Goal: Information Seeking & Learning: Learn about a topic

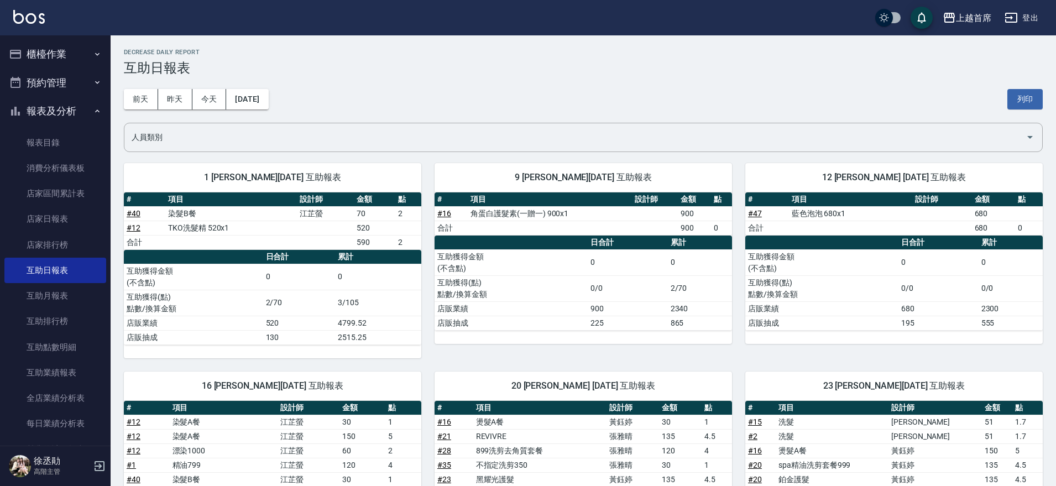
click at [90, 43] on button "櫃檯作業" at bounding box center [55, 54] width 102 height 29
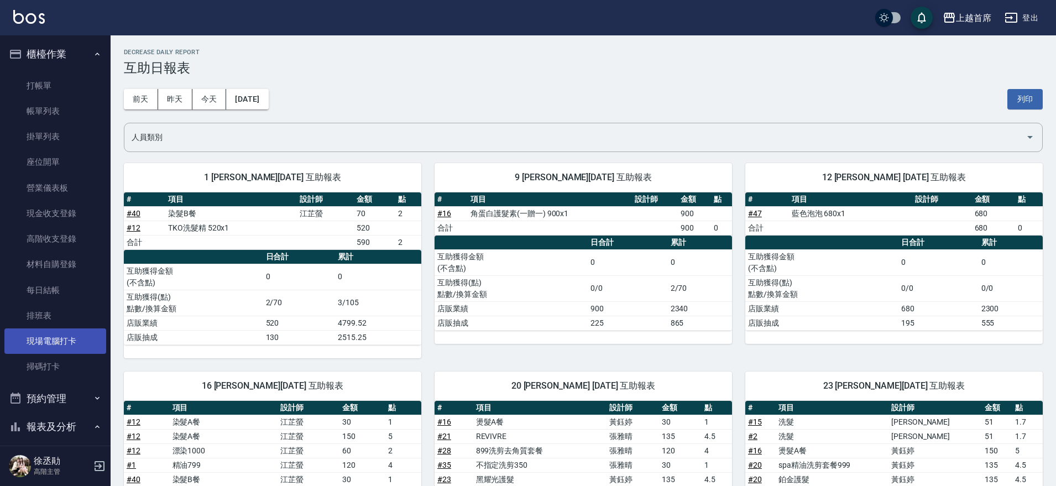
click at [76, 330] on link "現場電腦打卡" at bounding box center [55, 340] width 102 height 25
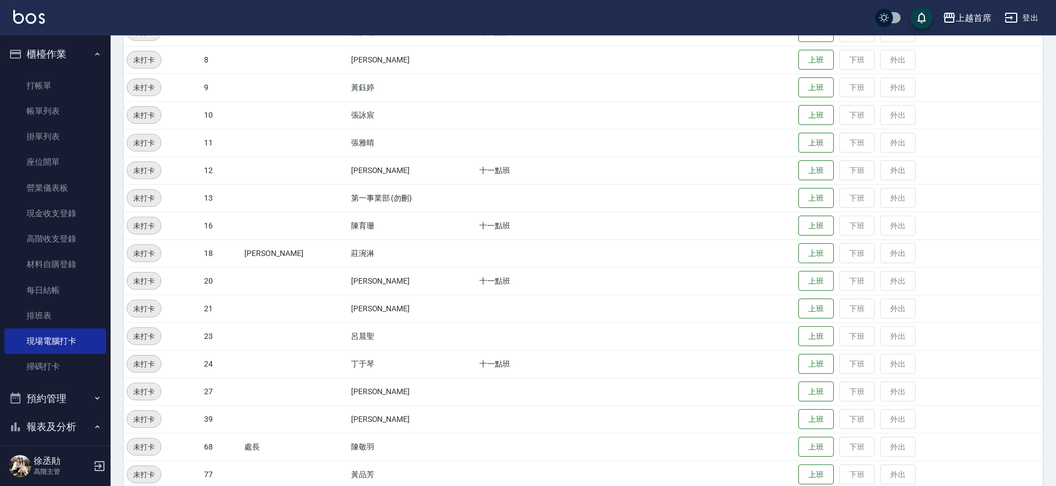
scroll to position [342, 0]
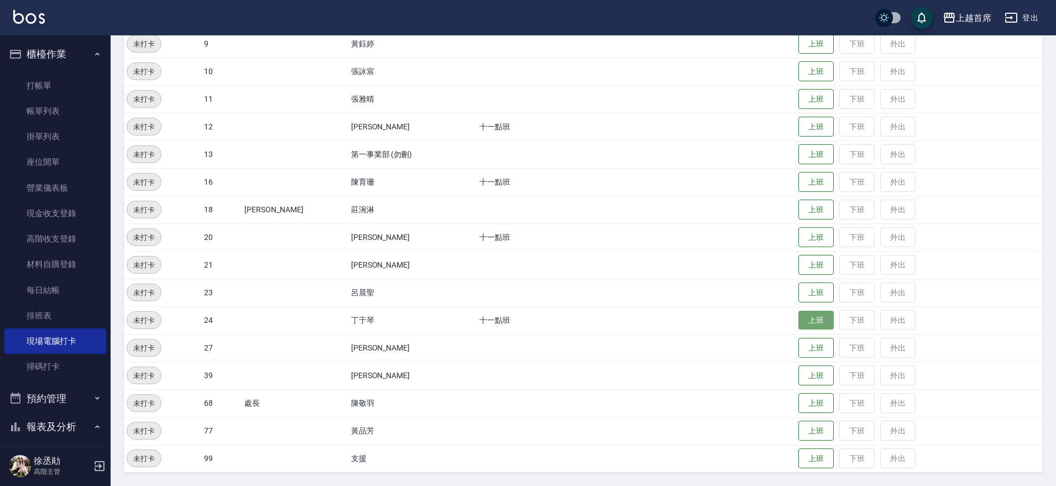
click at [799, 318] on button "上班" at bounding box center [816, 320] width 35 height 19
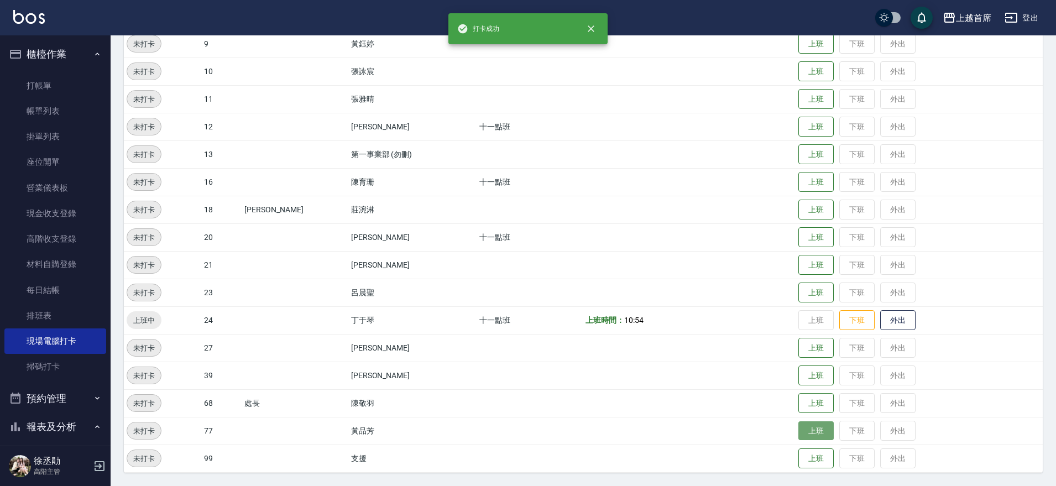
click at [808, 430] on button "上班" at bounding box center [816, 430] width 35 height 19
click at [800, 182] on button "上班" at bounding box center [816, 182] width 35 height 19
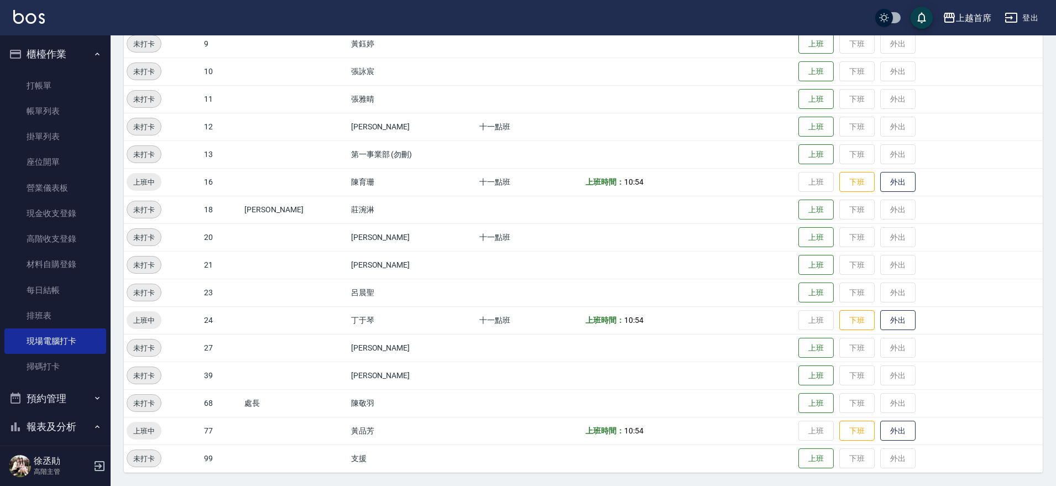
scroll to position [273, 0]
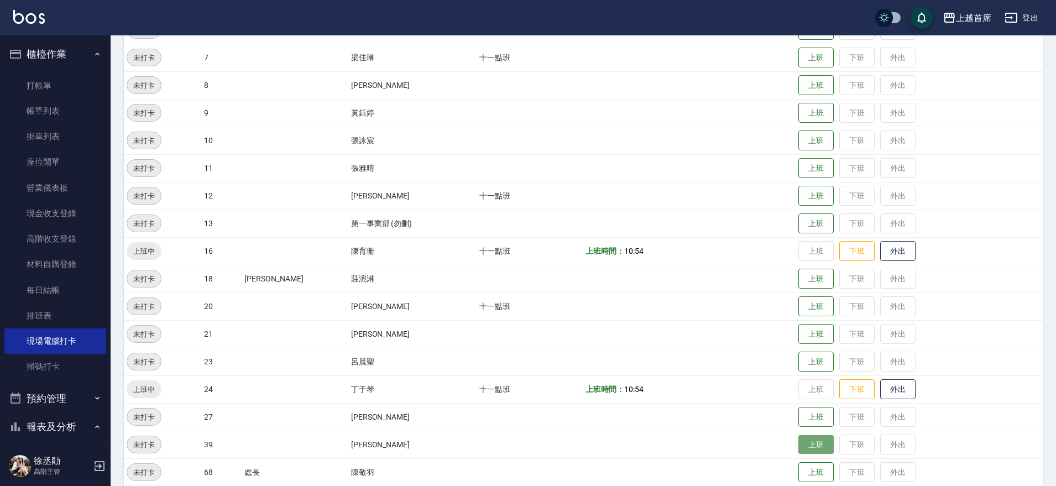
click at [807, 440] on button "上班" at bounding box center [816, 444] width 35 height 19
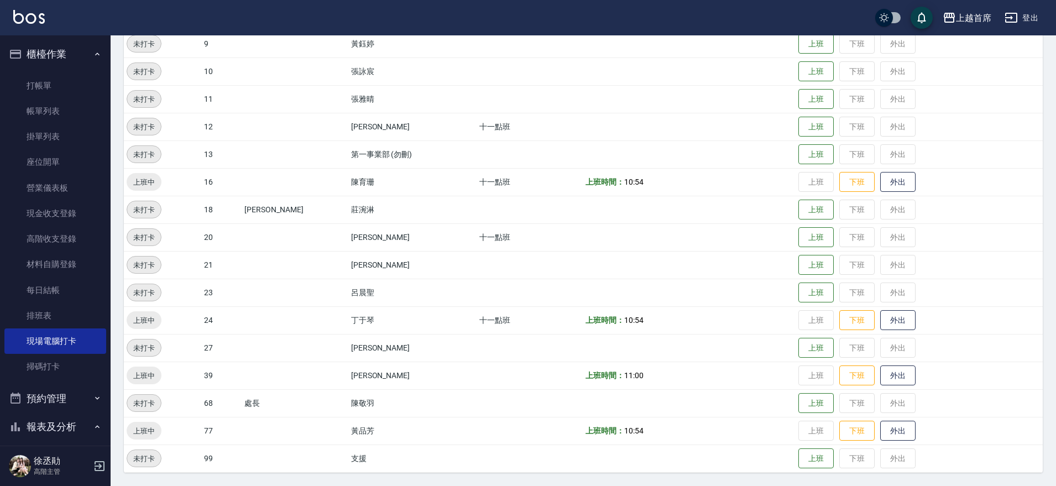
scroll to position [0, 0]
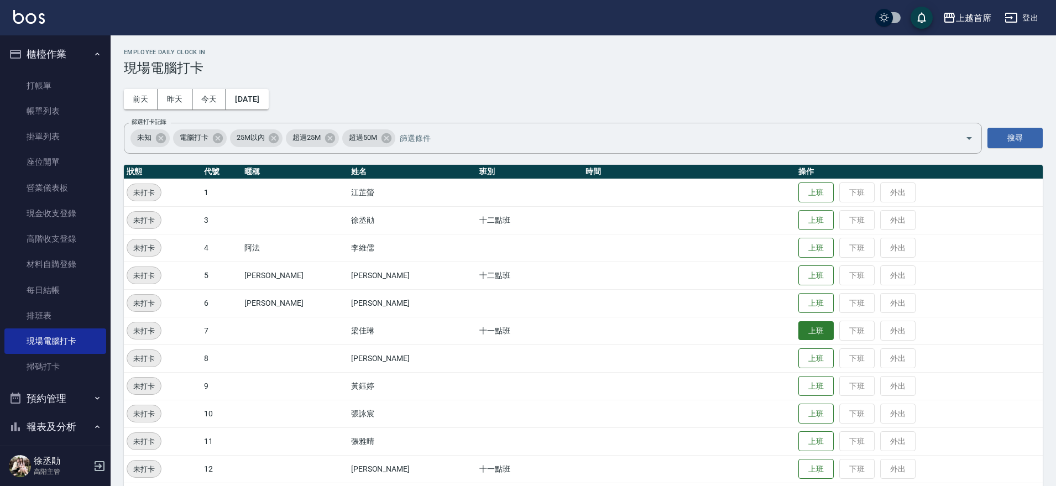
click at [811, 328] on button "上班" at bounding box center [816, 330] width 35 height 19
drag, startPoint x: 797, startPoint y: 218, endPoint x: 796, endPoint y: 210, distance: 8.5
click at [799, 216] on button "上班" at bounding box center [816, 220] width 35 height 19
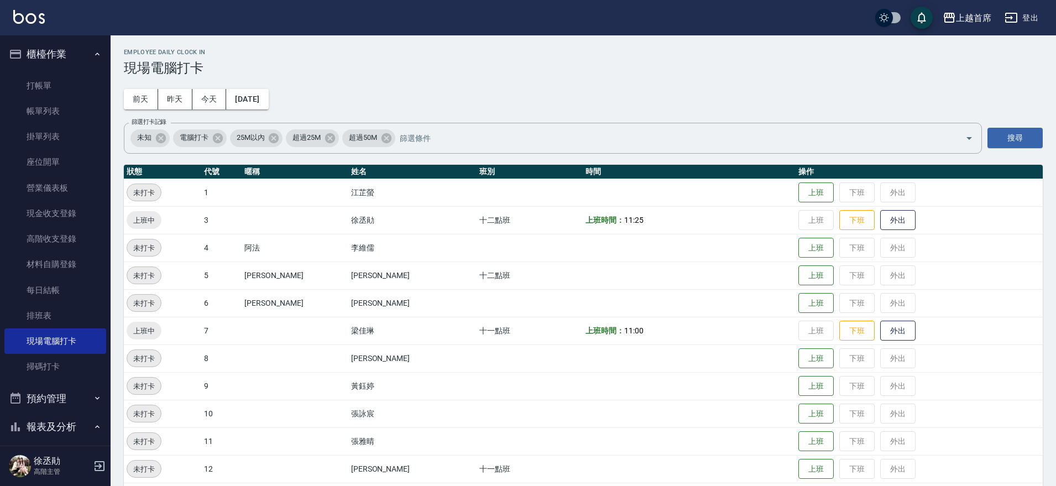
drag, startPoint x: 103, startPoint y: 127, endPoint x: 105, endPoint y: 161, distance: 34.3
click at [94, 201] on nav "櫃檯作業 打帳單 帳單列表 掛單列表 座位開單 營業儀表板 現金收支登錄 高階收支登錄 材料自購登錄 每日結帳 排班表 現場電腦打卡 掃碼打卡 預約管理 預約…" at bounding box center [55, 240] width 111 height 410
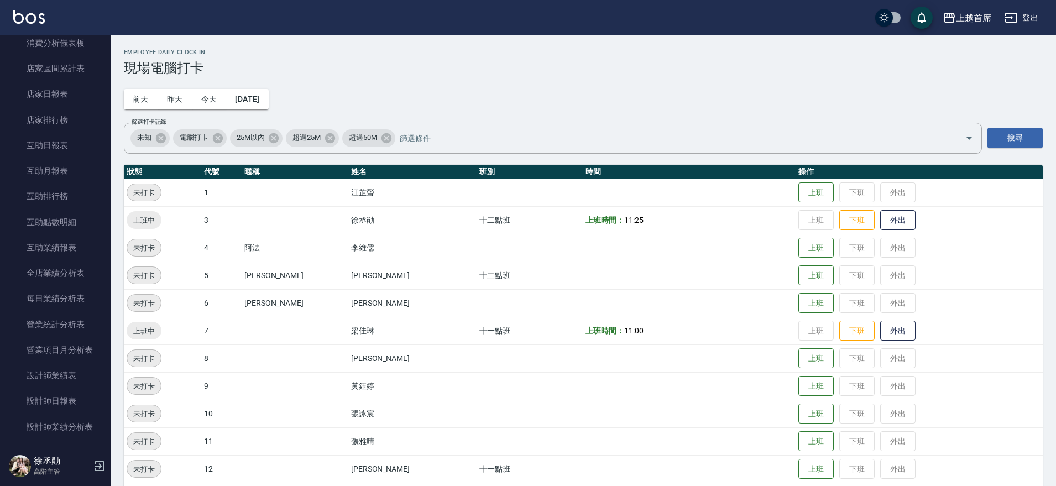
scroll to position [456, 0]
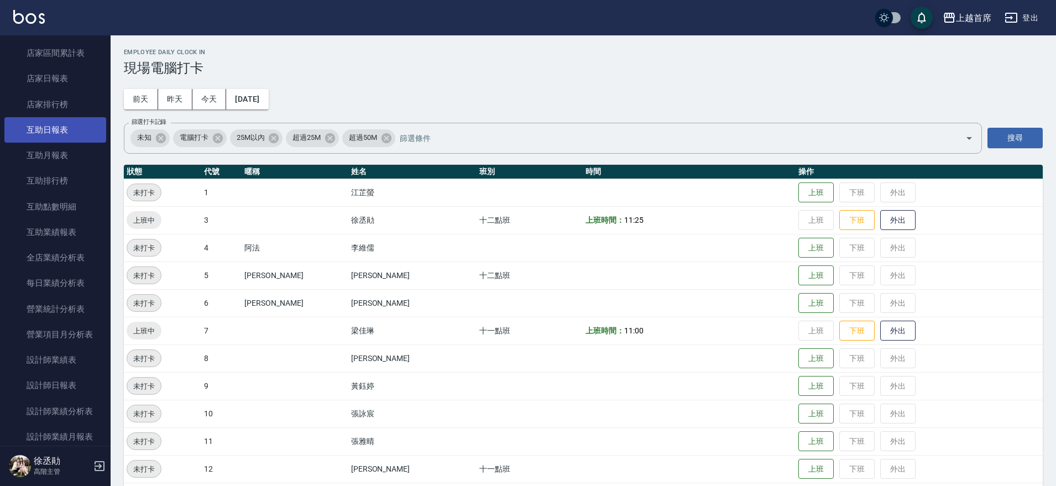
click at [67, 124] on link "互助日報表" at bounding box center [55, 129] width 102 height 25
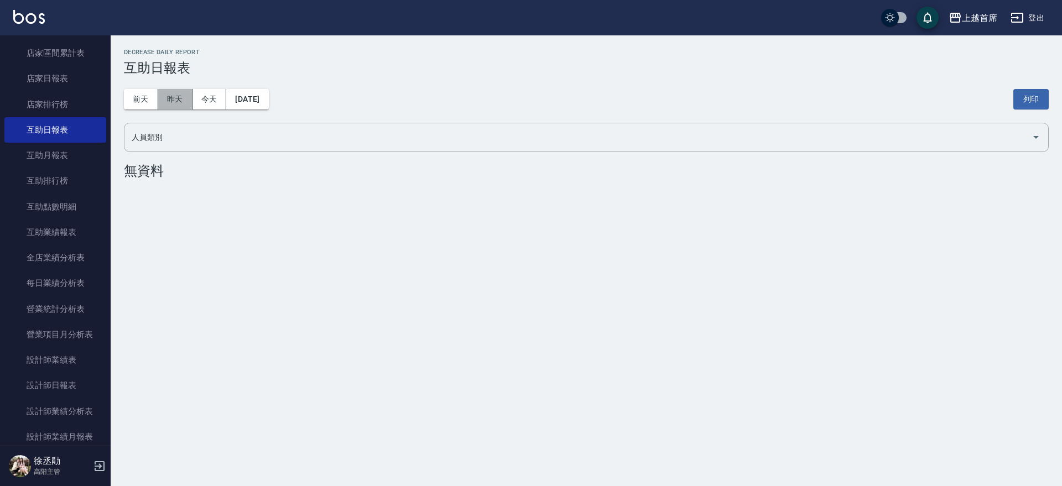
click at [182, 98] on button "昨天" at bounding box center [175, 99] width 34 height 20
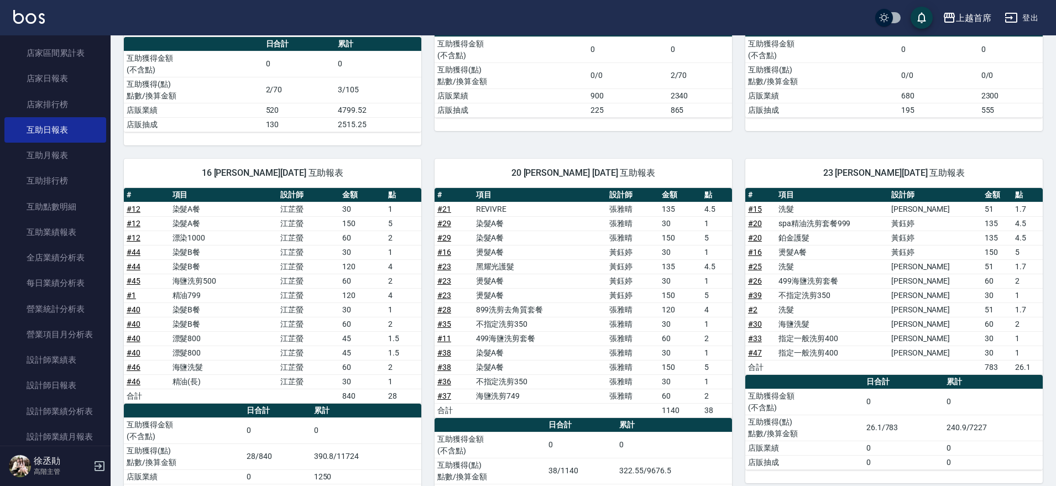
scroll to position [244, 0]
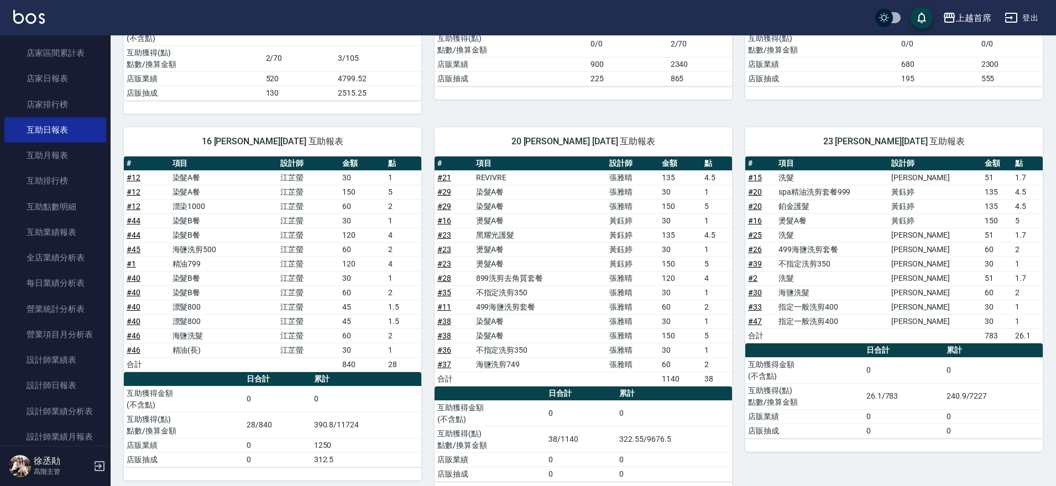
click at [142, 280] on td "# 40" at bounding box center [147, 278] width 46 height 14
click at [133, 277] on link "# 40" at bounding box center [134, 278] width 14 height 9
click at [197, 264] on td "精油799" at bounding box center [224, 264] width 108 height 14
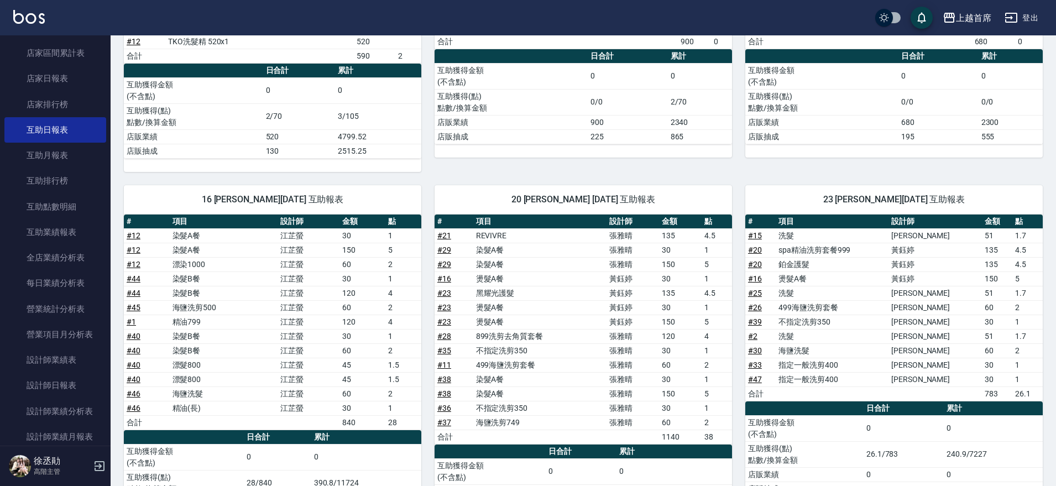
scroll to position [207, 0]
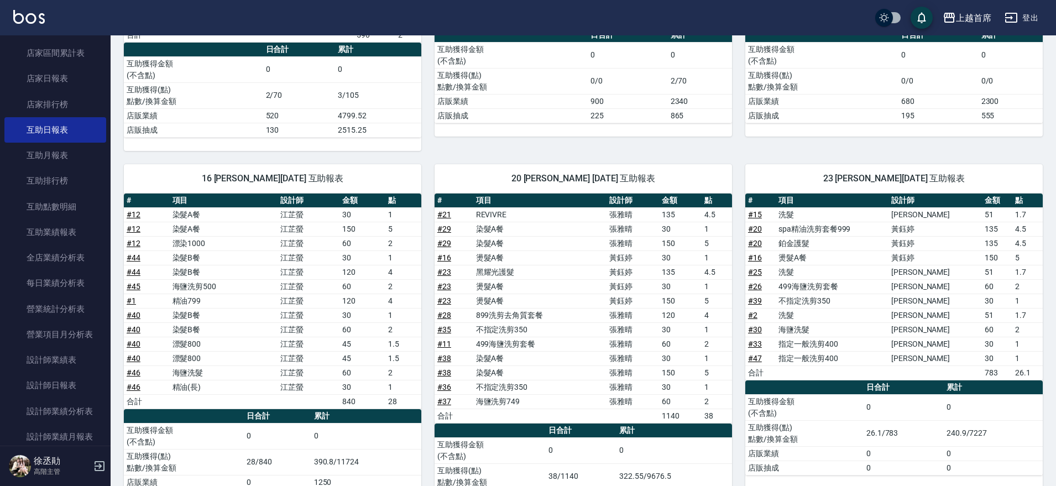
click at [132, 343] on link "# 40" at bounding box center [134, 344] width 14 height 9
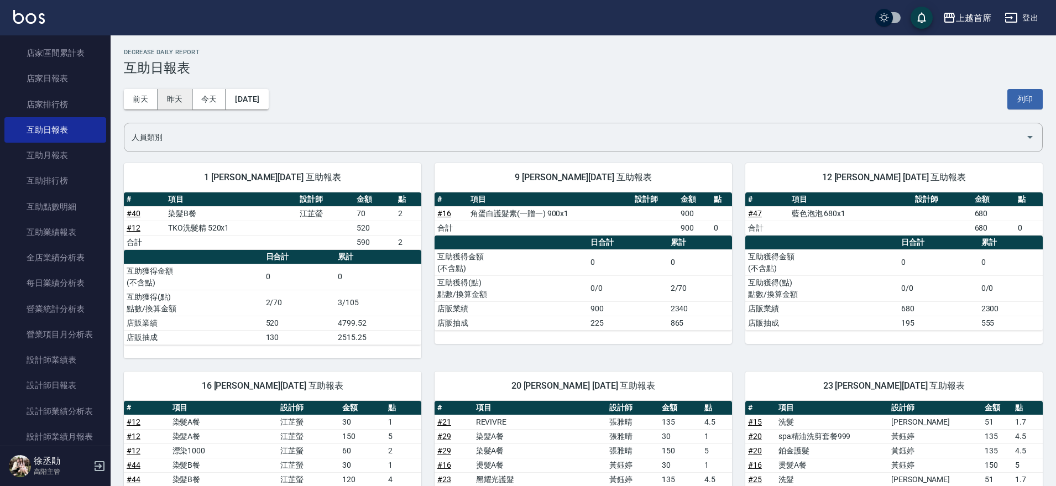
click at [178, 90] on button "昨天" at bounding box center [175, 99] width 34 height 20
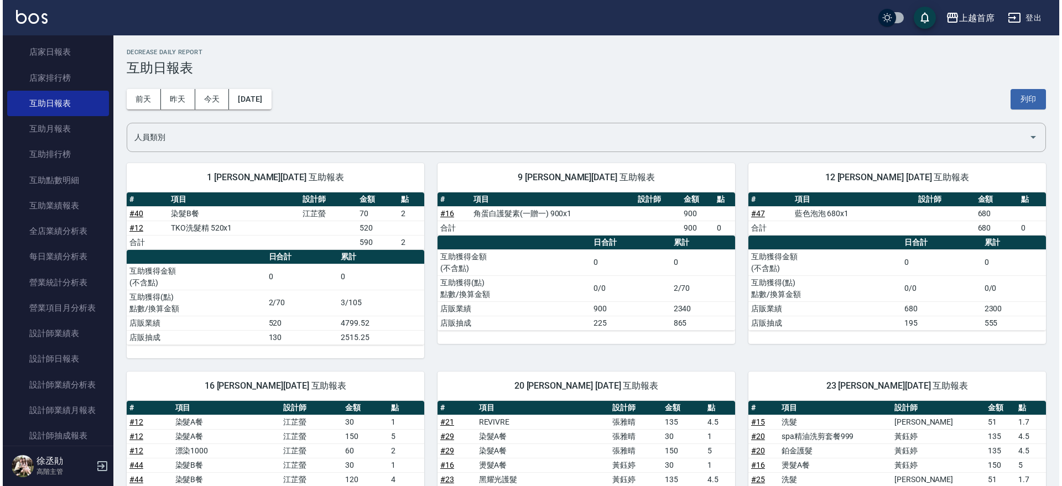
scroll to position [483, 0]
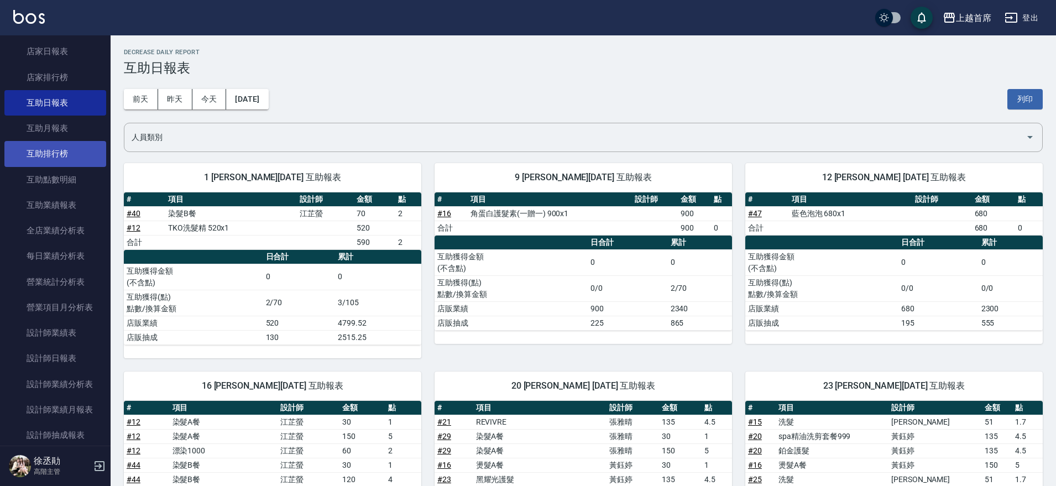
click at [81, 164] on link "互助排行榜" at bounding box center [55, 153] width 102 height 25
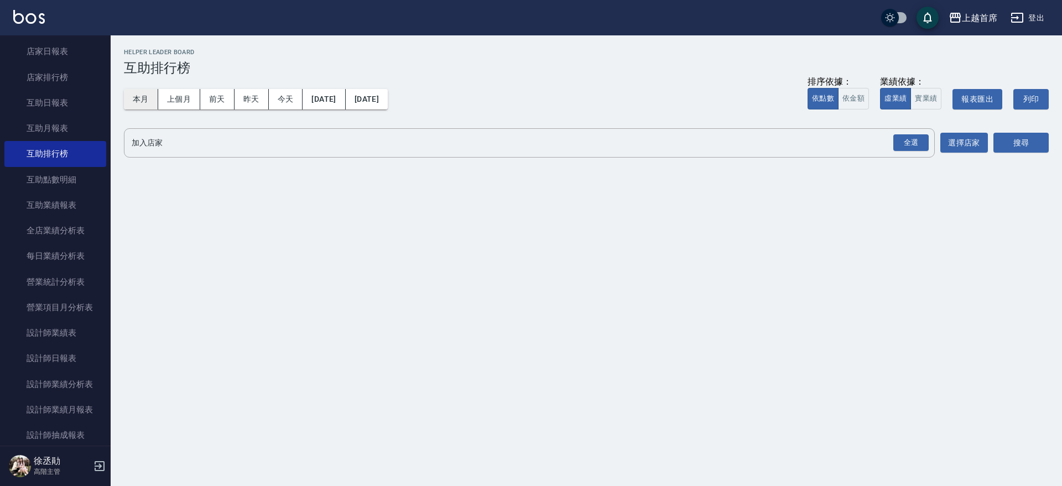
click at [136, 102] on button "本月" at bounding box center [141, 99] width 34 height 20
click at [909, 139] on div "全選" at bounding box center [910, 142] width 35 height 17
click at [1034, 152] on button "搜尋" at bounding box center [1020, 143] width 55 height 20
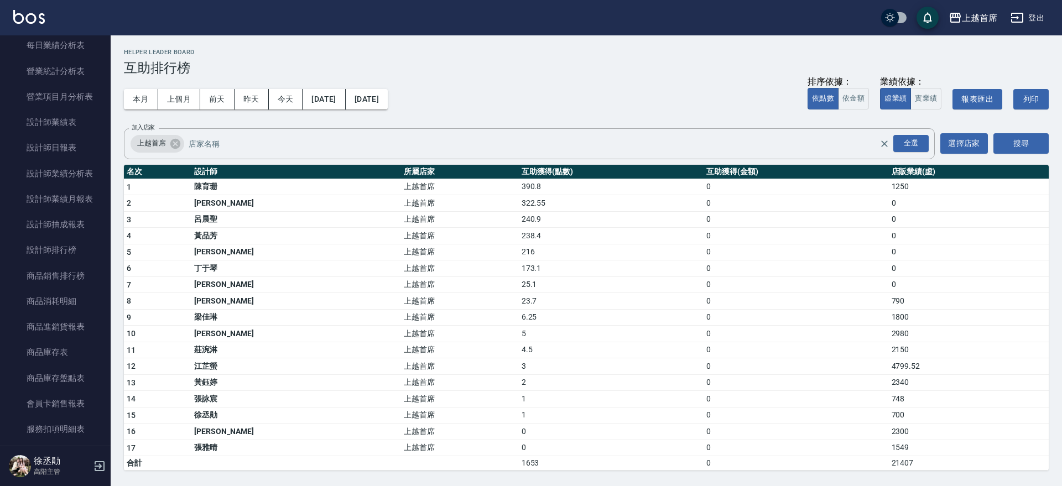
scroll to position [696, 0]
click at [77, 120] on link "設計師業績表" at bounding box center [55, 120] width 102 height 25
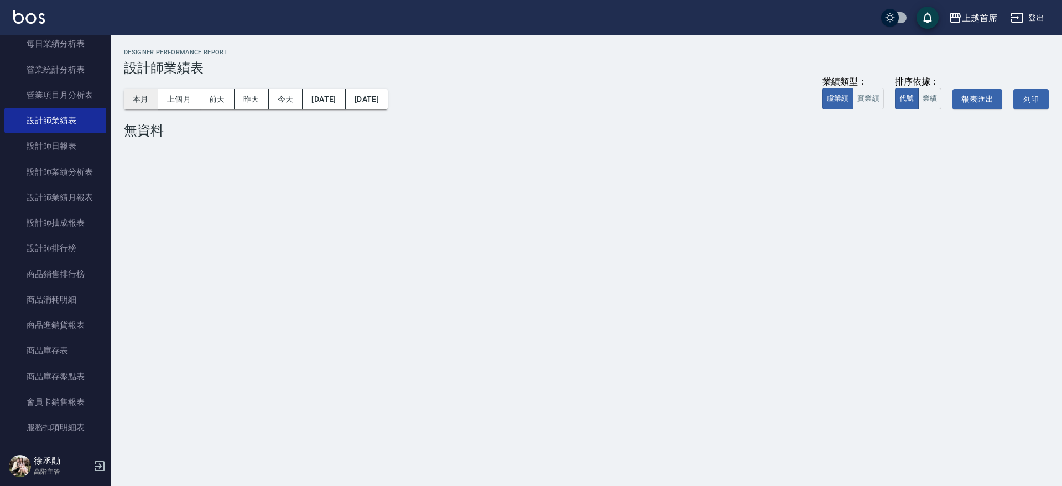
click at [153, 101] on button "本月" at bounding box center [141, 99] width 34 height 20
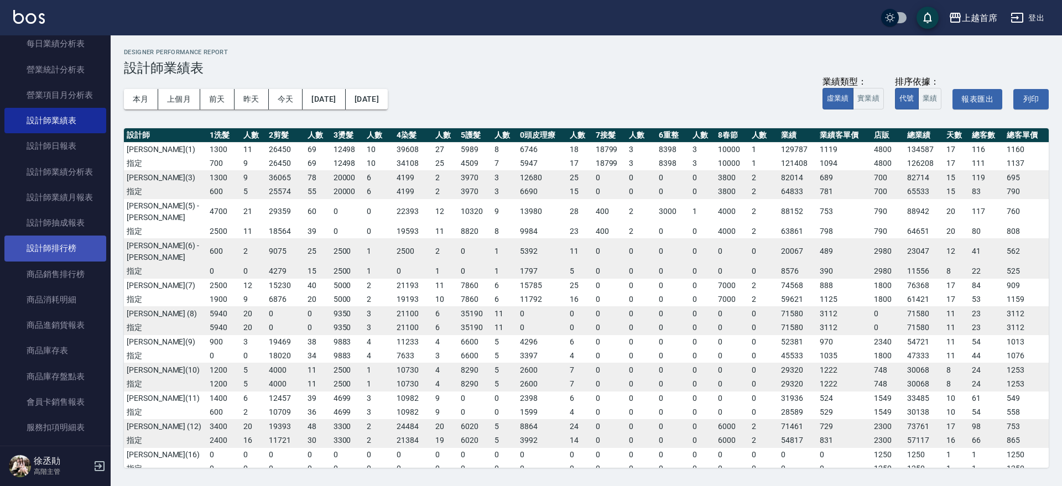
click at [50, 243] on link "設計師排行榜" at bounding box center [55, 248] width 102 height 25
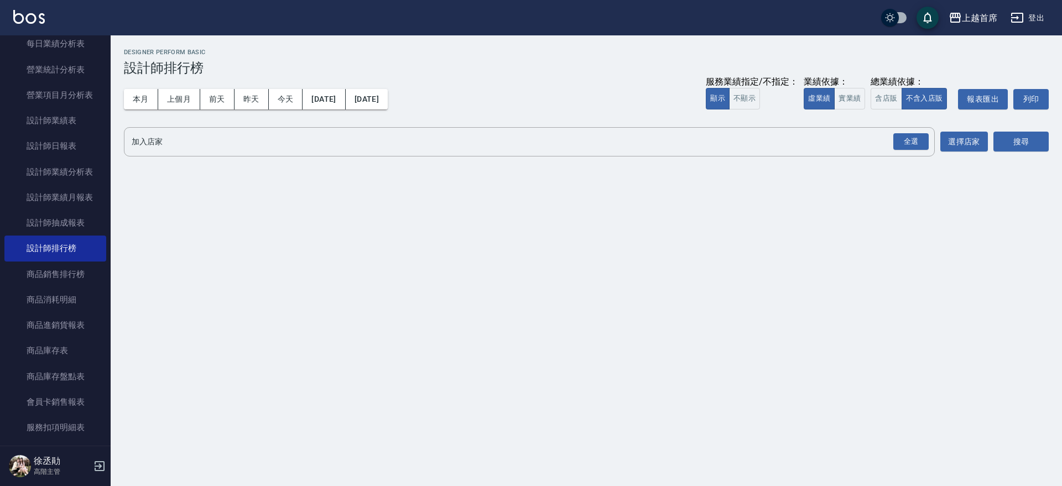
click at [128, 87] on div "本月 上個月 前天 昨天 今天 2025/08/01 2025/08/21 服務業績指定/不指定： 顯示 不顯示 業績依據： 虛業績 實業績 總業績依據： 含…" at bounding box center [586, 99] width 925 height 47
click at [129, 91] on button "本月" at bounding box center [141, 99] width 34 height 20
click at [910, 137] on div "全選" at bounding box center [910, 141] width 35 height 17
click at [1030, 140] on button "搜尋" at bounding box center [1020, 142] width 55 height 20
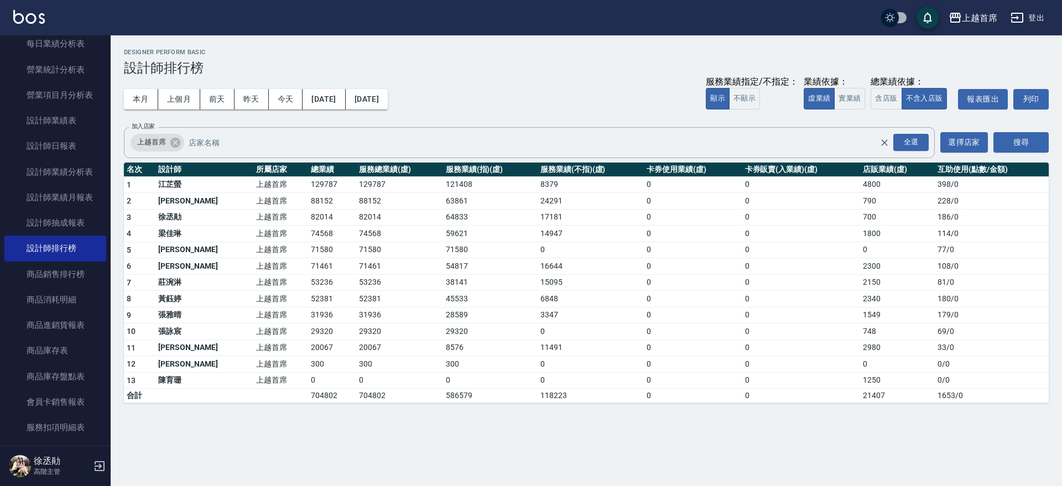
click at [493, 53] on h2 "Designer Perform Basic" at bounding box center [586, 52] width 925 height 7
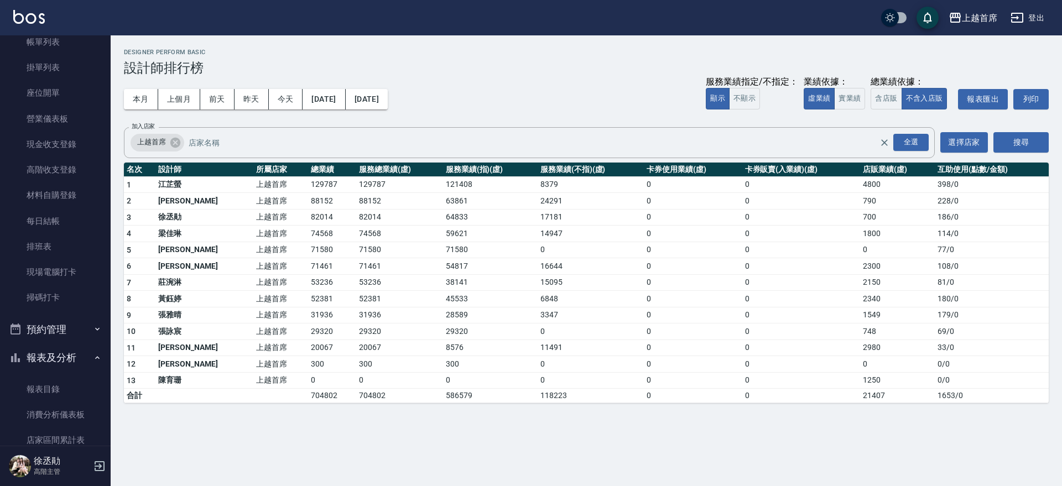
scroll to position [4, 0]
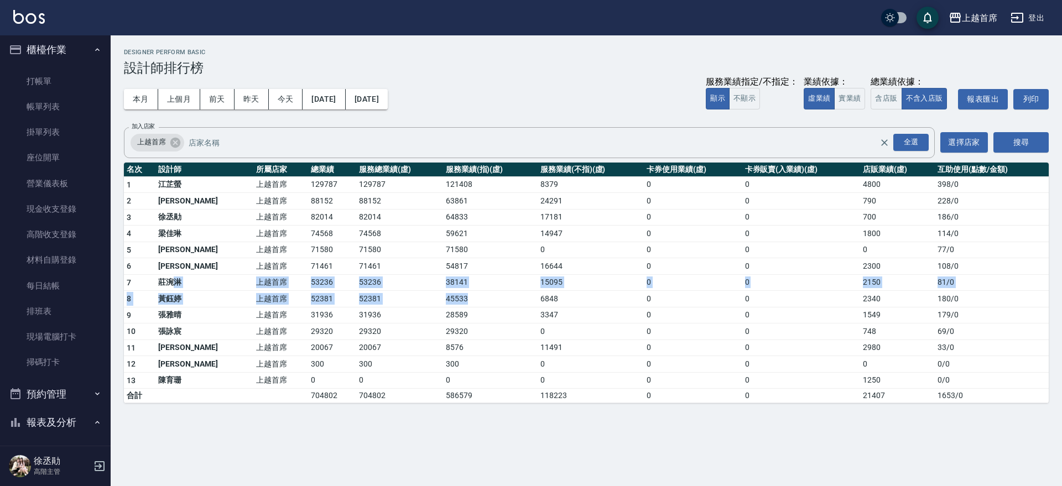
drag, startPoint x: 173, startPoint y: 278, endPoint x: 472, endPoint y: 293, distance: 299.0
click at [472, 293] on tbody "1 江芷螢 上越首席 129787 129787 121408 8379 0 0 4800 398 / 0 2 徐雅歆 上越首席 88152 88152 63…" at bounding box center [586, 289] width 925 height 227
click at [466, 420] on div "上越首席 2025-08-01 - 2025-08-31 設計師排行榜 列印時間： 2025-08-21-11:57 Designer Perform Bas…" at bounding box center [531, 243] width 1062 height 486
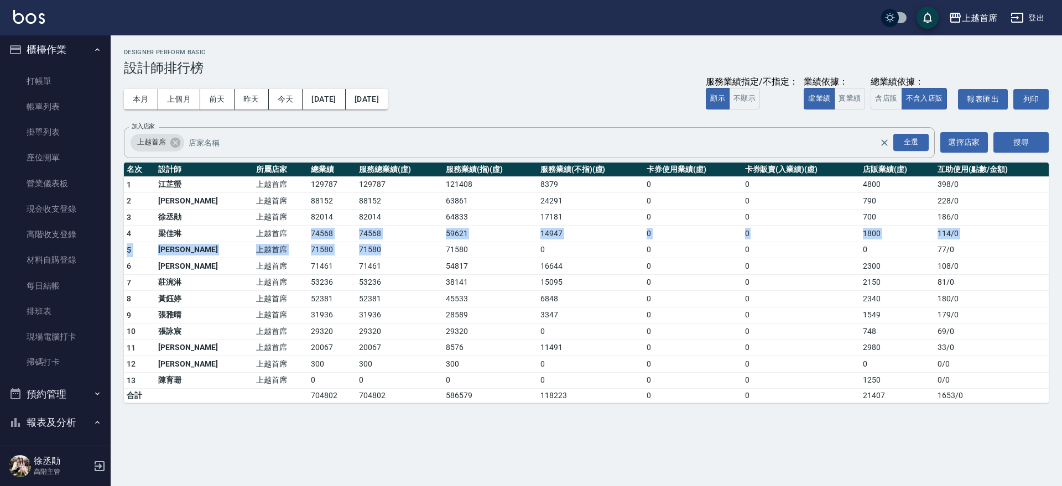
drag, startPoint x: 274, startPoint y: 228, endPoint x: 368, endPoint y: 242, distance: 94.6
click at [368, 242] on tbody "1 江芷螢 上越首席 129787 129787 121408 8379 0 0 4800 398 / 0 2 徐雅歆 上越首席 88152 88152 63…" at bounding box center [586, 289] width 925 height 227
click at [424, 440] on div "上越首席 2025-08-01 - 2025-08-31 設計師排行榜 列印時間： 2025-08-21-11:57 Designer Perform Bas…" at bounding box center [531, 243] width 1062 height 486
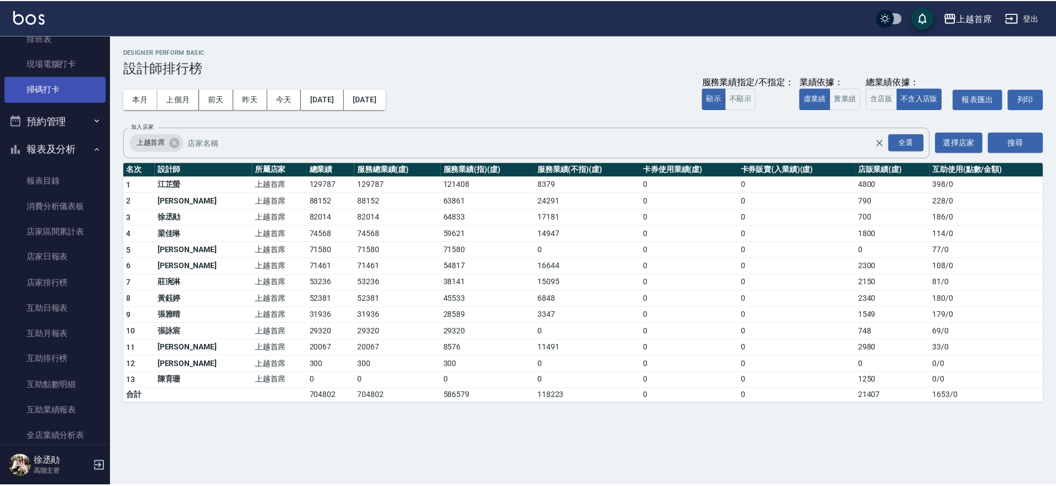
scroll to position [488, 0]
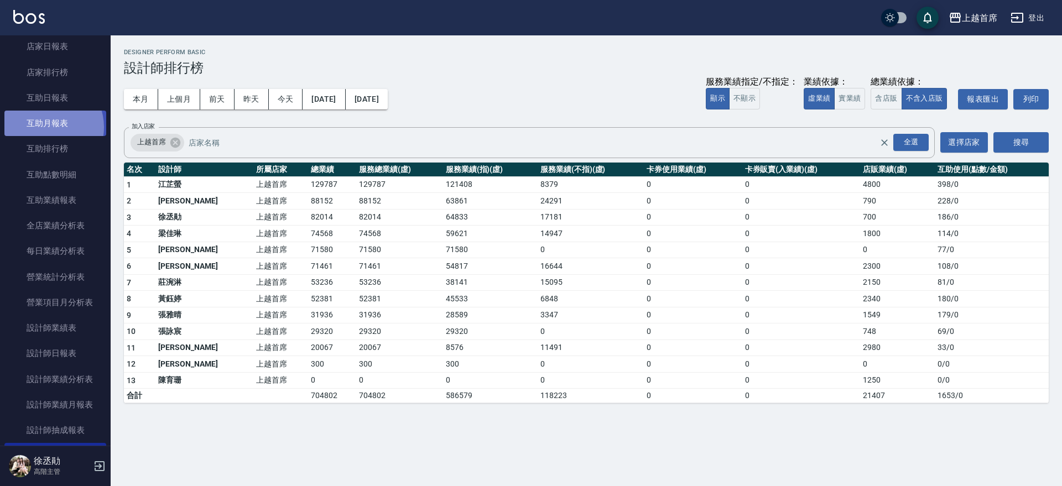
click at [45, 127] on link "互助月報表" at bounding box center [55, 123] width 102 height 25
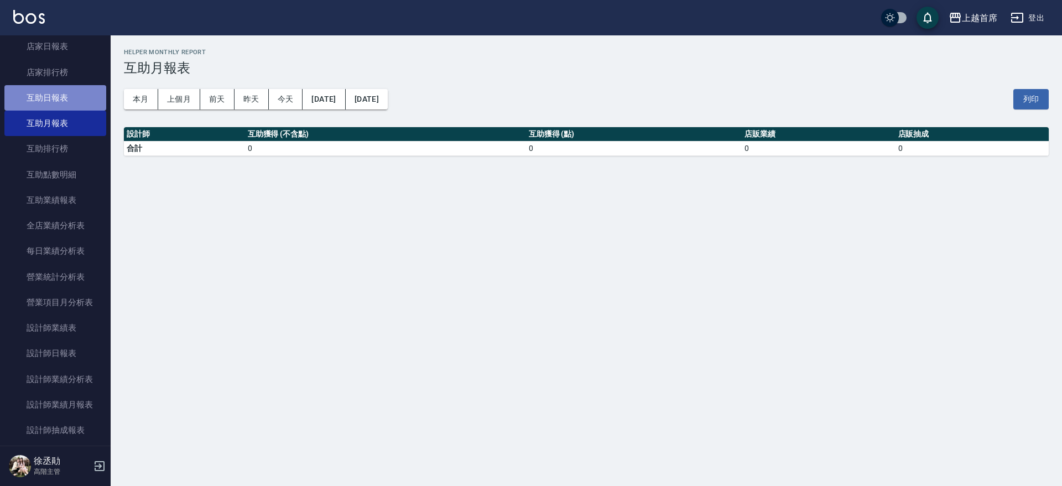
click at [92, 96] on link "互助日報表" at bounding box center [55, 97] width 102 height 25
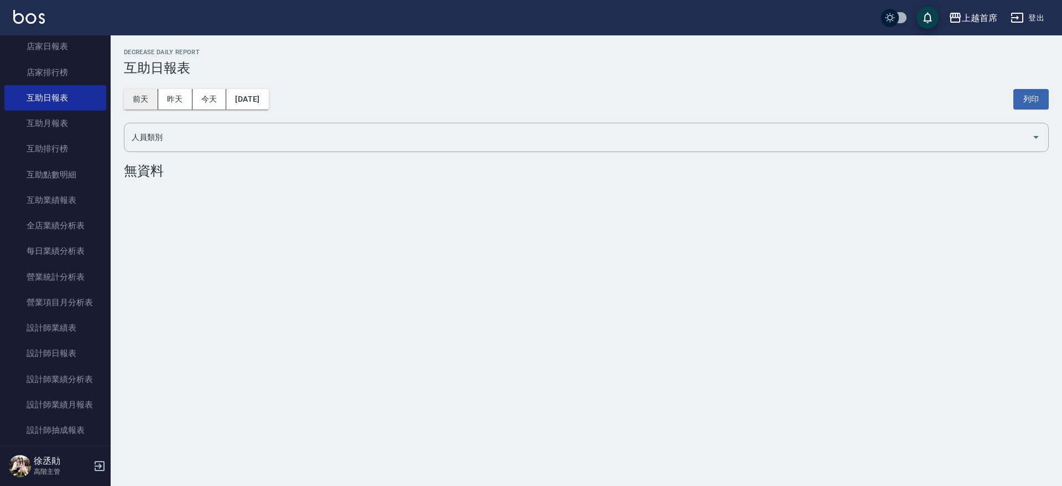
click at [148, 90] on button "前天" at bounding box center [141, 99] width 34 height 20
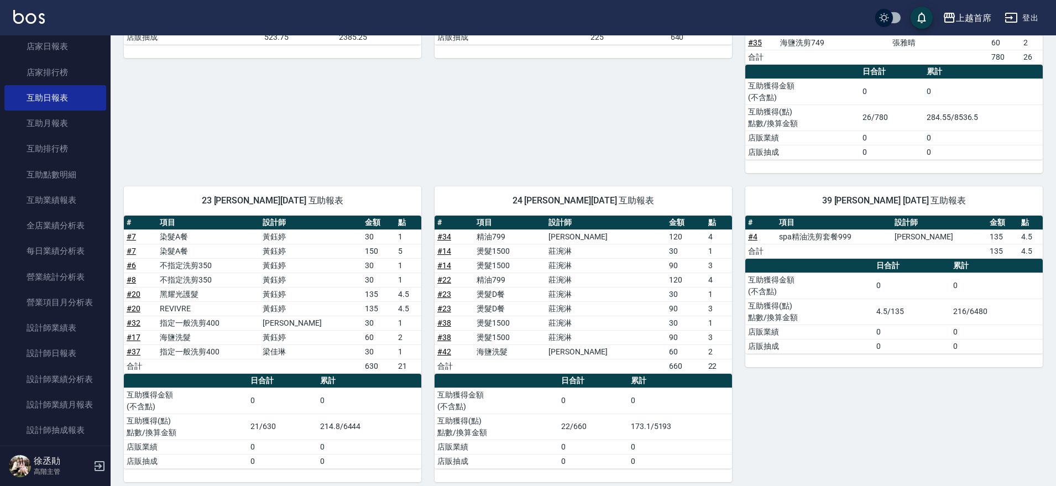
scroll to position [241, 0]
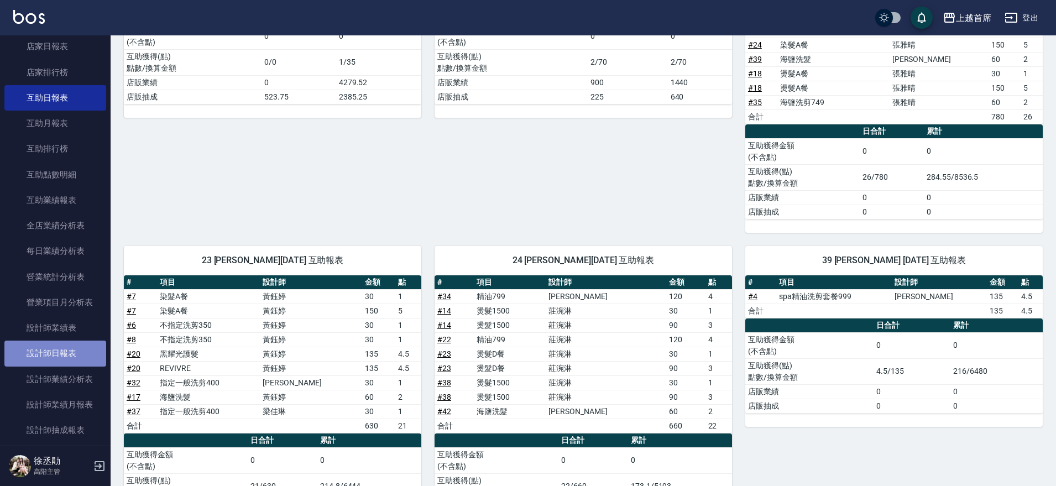
click at [74, 360] on link "設計師日報表" at bounding box center [55, 353] width 102 height 25
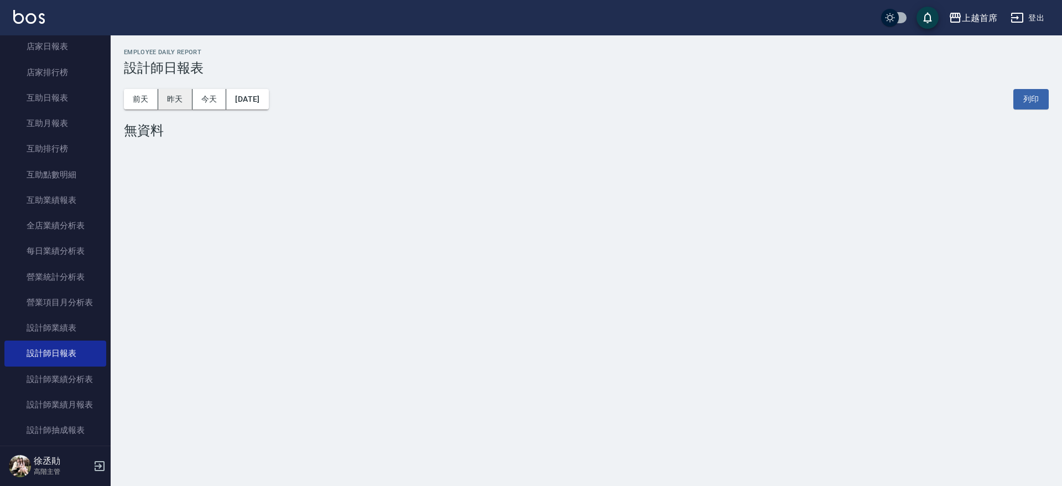
click at [173, 101] on button "昨天" at bounding box center [175, 99] width 34 height 20
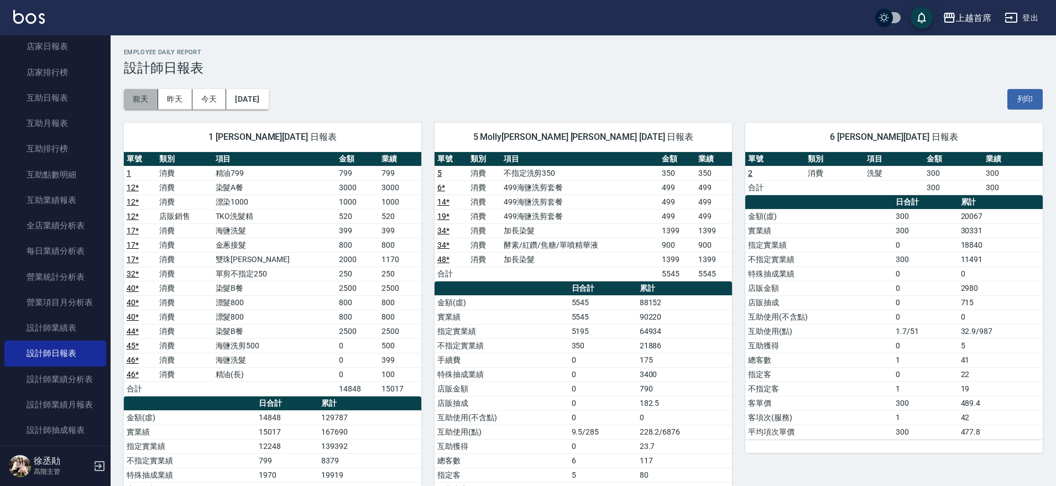
click at [150, 102] on button "前天" at bounding box center [141, 99] width 34 height 20
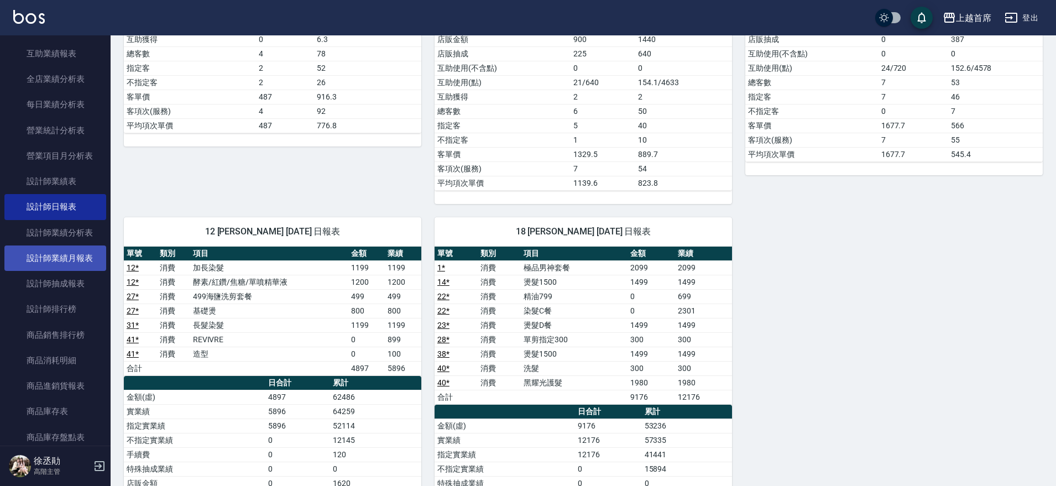
scroll to position [627, 0]
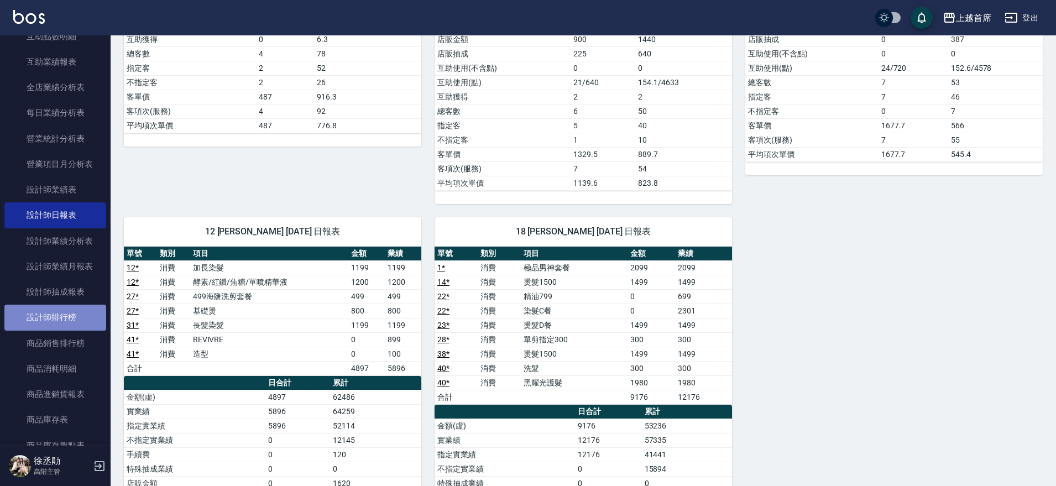
click at [64, 318] on link "設計師排行榜" at bounding box center [55, 317] width 102 height 25
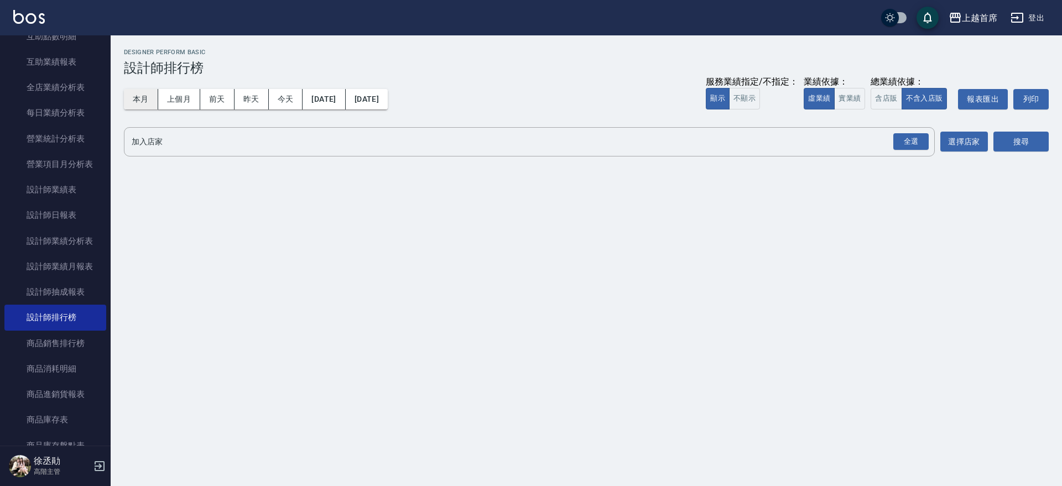
click at [150, 97] on button "本月" at bounding box center [141, 99] width 34 height 20
drag, startPoint x: 844, startPoint y: 96, endPoint x: 864, endPoint y: 96, distance: 19.9
click at [844, 97] on button "實業績" at bounding box center [849, 99] width 31 height 22
click at [877, 95] on button "含店販" at bounding box center [885, 99] width 31 height 22
click at [921, 148] on div "全選" at bounding box center [910, 141] width 35 height 17
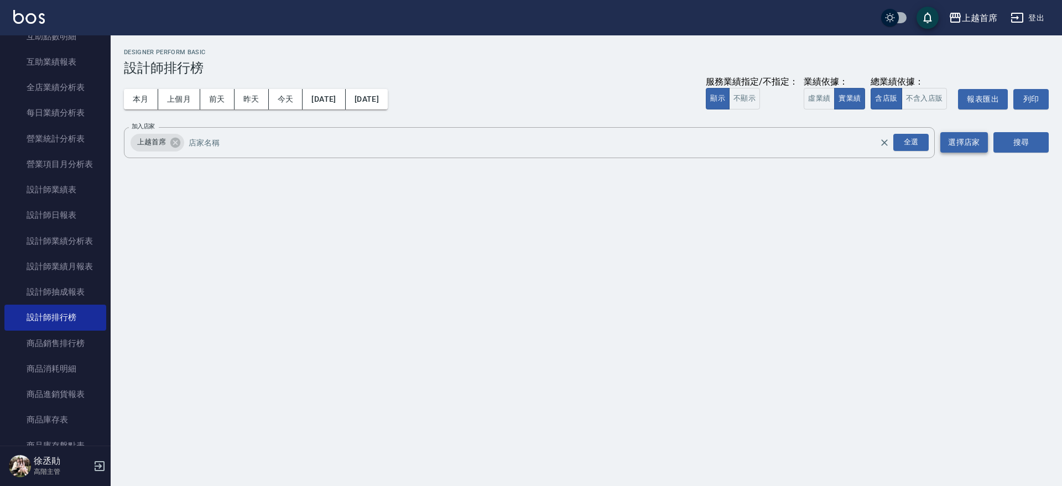
click at [975, 135] on button "選擇店家" at bounding box center [964, 142] width 48 height 20
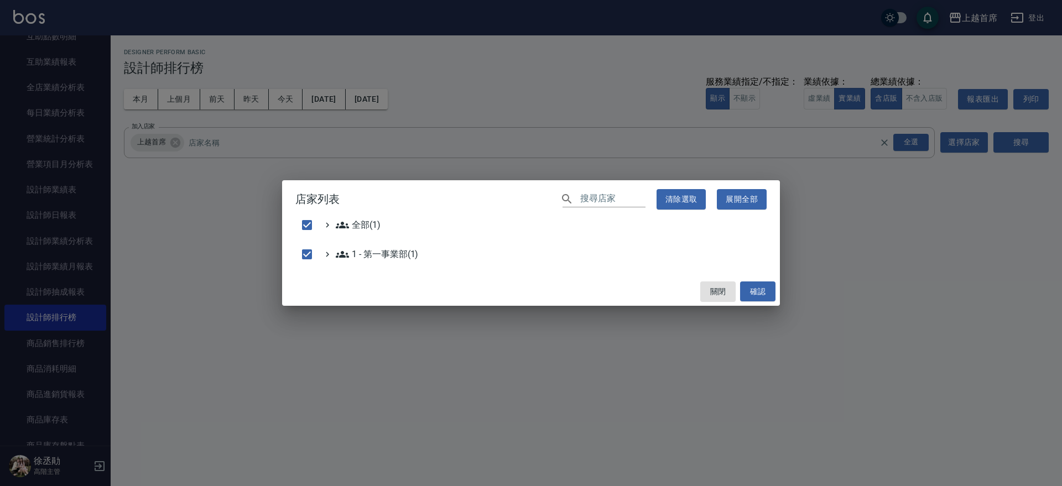
click at [1009, 135] on div "店家列表 ​ 清除選取 展開全部 全部(1) 1 - 第一事業部(1) 關閉 確認" at bounding box center [531, 243] width 1062 height 486
checkbox input "false"
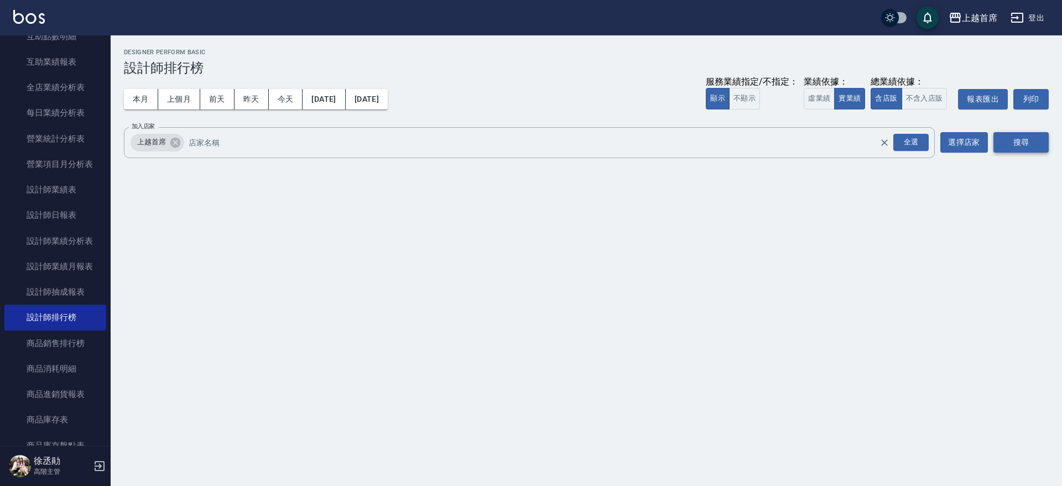
click at [1005, 135] on button "搜尋" at bounding box center [1020, 142] width 55 height 20
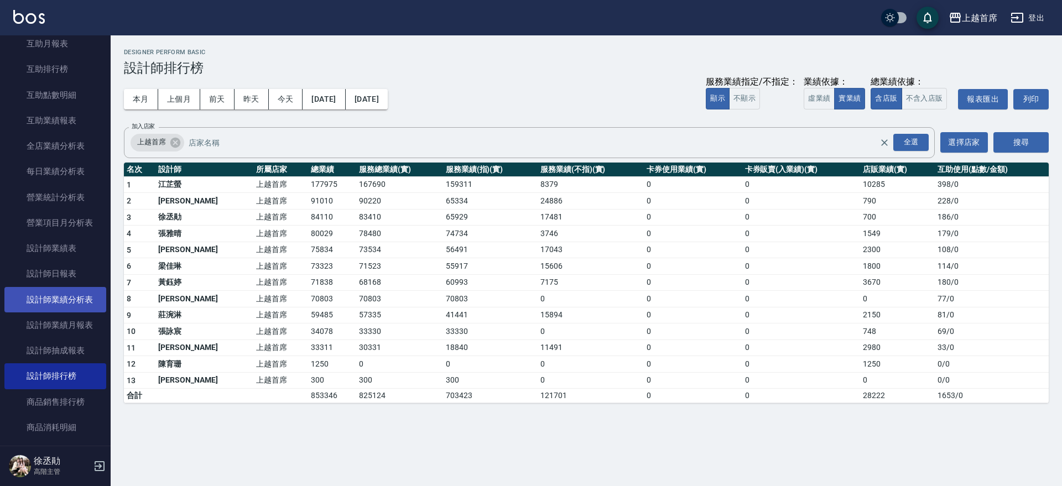
scroll to position [488, 0]
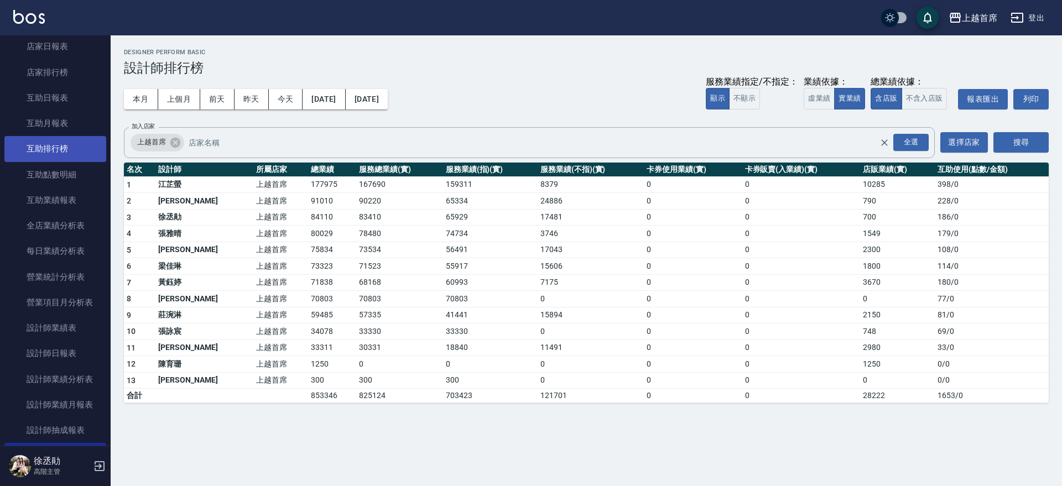
click at [67, 147] on link "互助排行榜" at bounding box center [55, 148] width 102 height 25
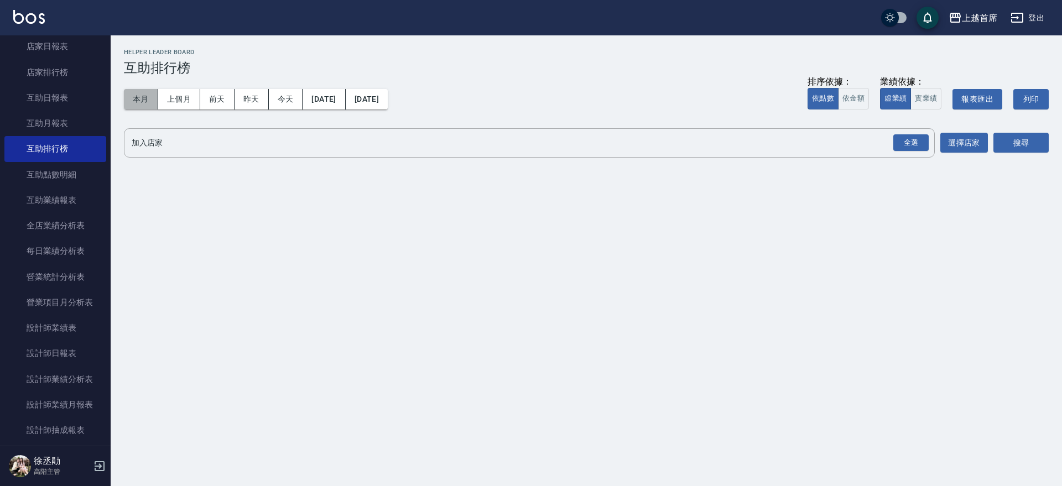
click at [137, 93] on button "本月" at bounding box center [141, 99] width 34 height 20
click at [907, 148] on div "全選" at bounding box center [910, 142] width 35 height 17
click at [1043, 140] on button "搜尋" at bounding box center [1020, 143] width 55 height 20
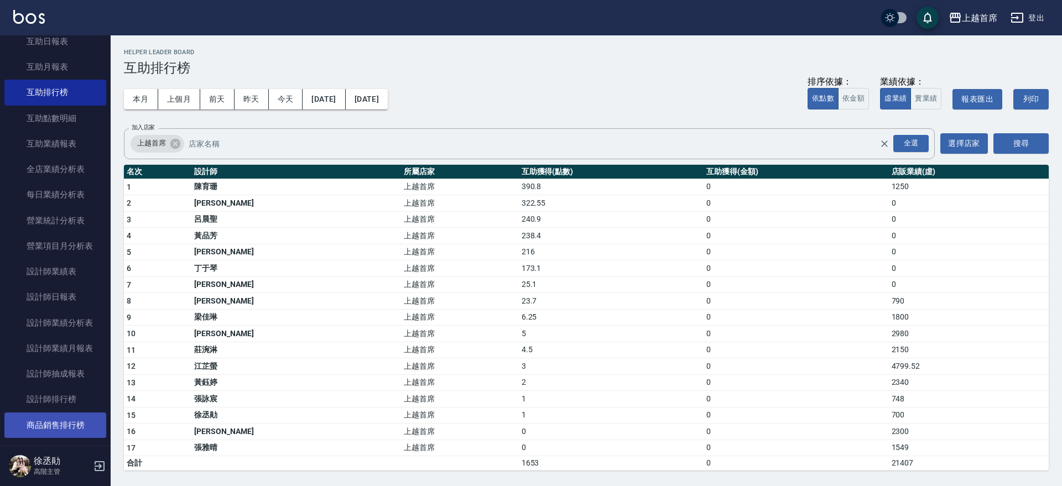
scroll to position [627, 0]
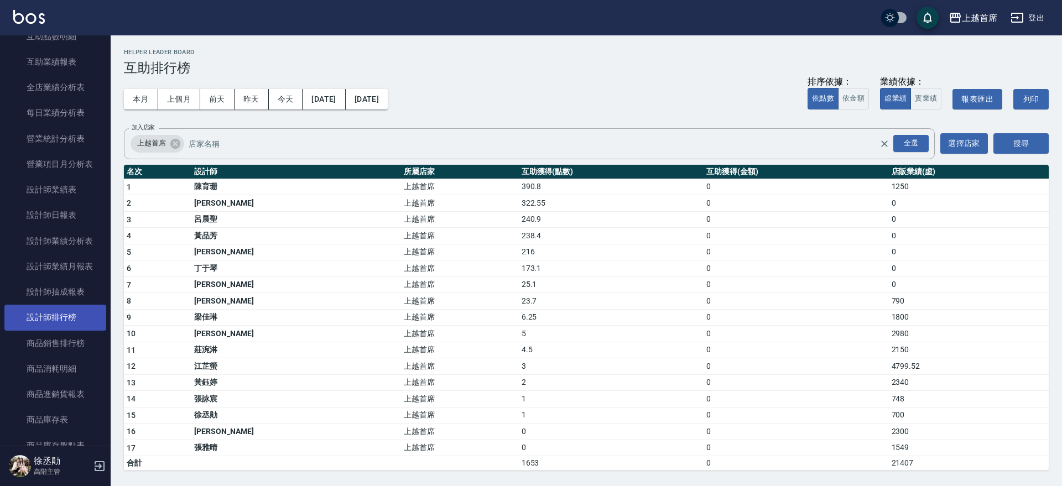
click at [80, 318] on link "設計師排行榜" at bounding box center [55, 317] width 102 height 25
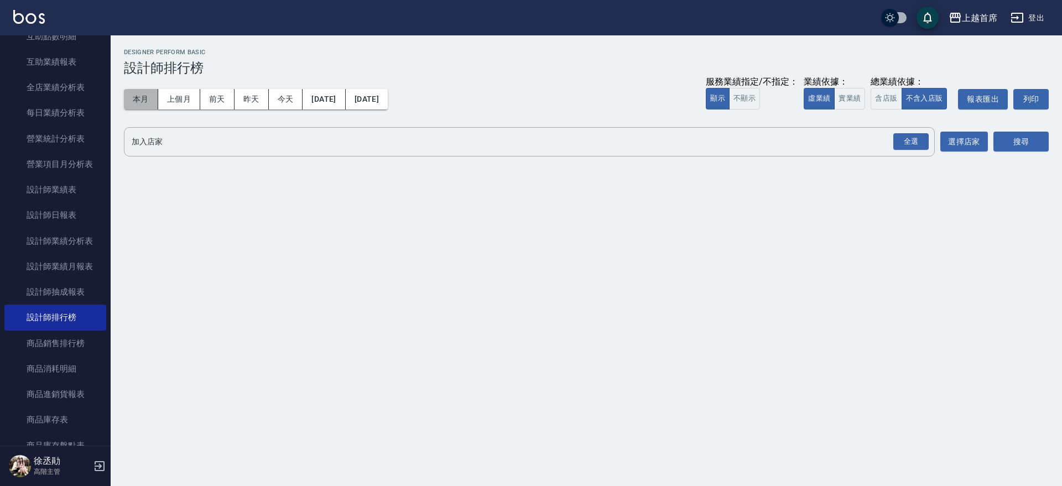
click at [148, 95] on button "本月" at bounding box center [141, 99] width 34 height 20
drag, startPoint x: 896, startPoint y: 141, endPoint x: 924, endPoint y: 141, distance: 27.7
click at [897, 141] on div "全選" at bounding box center [910, 141] width 35 height 17
click at [1032, 136] on button "搜尋" at bounding box center [1020, 142] width 55 height 20
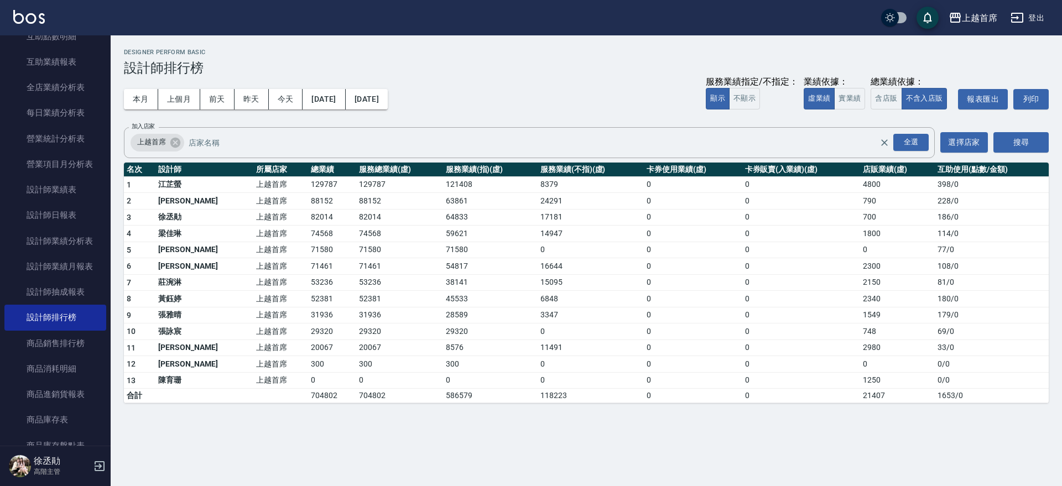
drag, startPoint x: 103, startPoint y: 197, endPoint x: 107, endPoint y: 180, distance: 17.2
click at [105, 164] on nav "櫃檯作業 打帳單 帳單列表 掛單列表 座位開單 營業儀表板 現金收支登錄 高階收支登錄 材料自購登錄 每日結帳 排班表 現場電腦打卡 掃碼打卡 預約管理 預約…" at bounding box center [55, 240] width 111 height 410
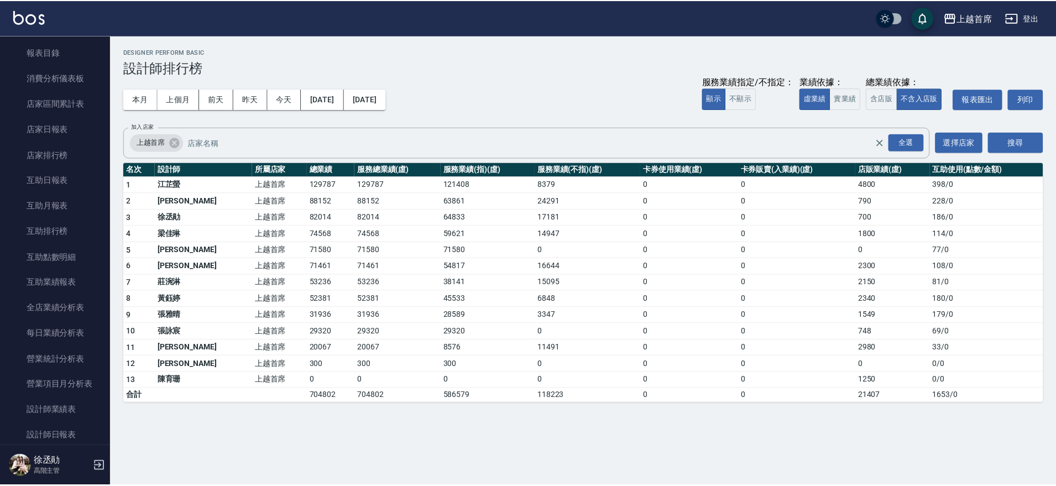
scroll to position [388, 0]
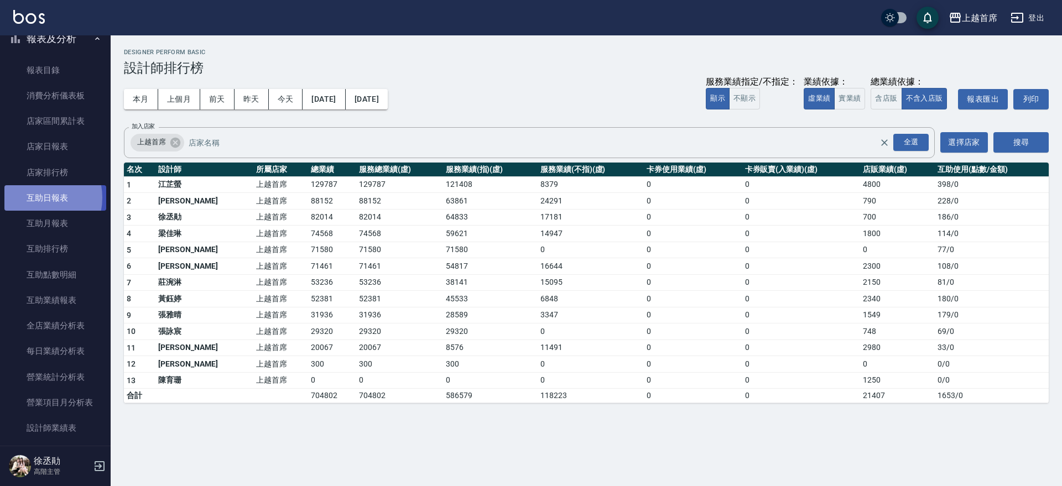
click at [37, 198] on link "互助日報表" at bounding box center [55, 197] width 102 height 25
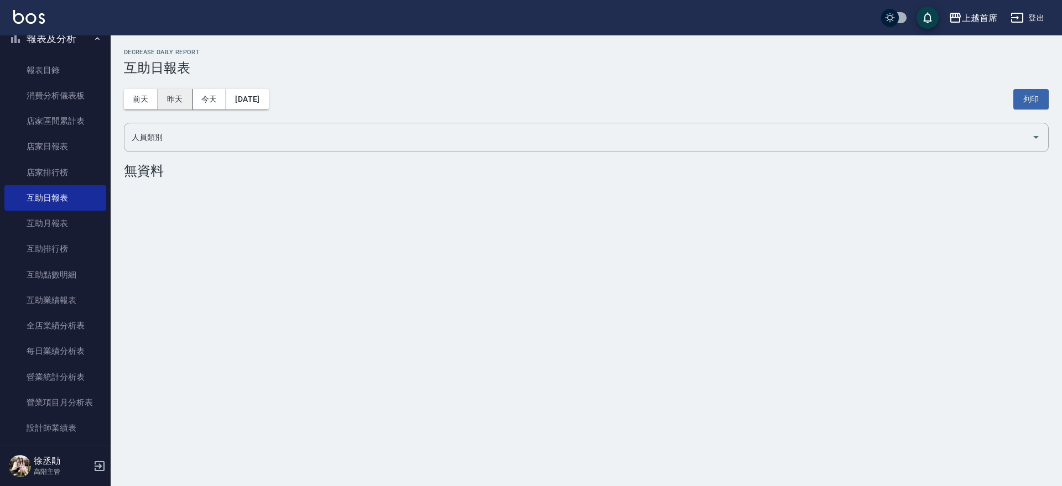
click at [171, 91] on button "昨天" at bounding box center [175, 99] width 34 height 20
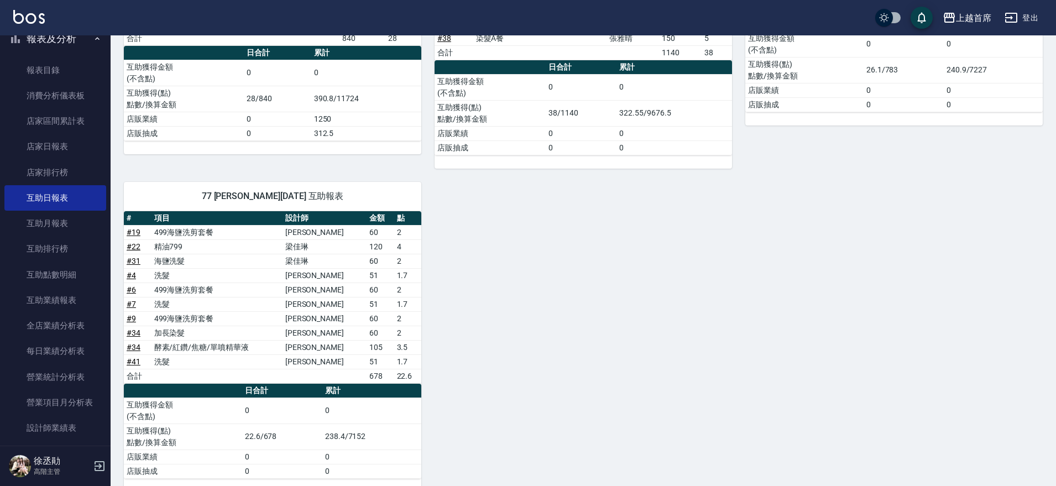
scroll to position [572, 0]
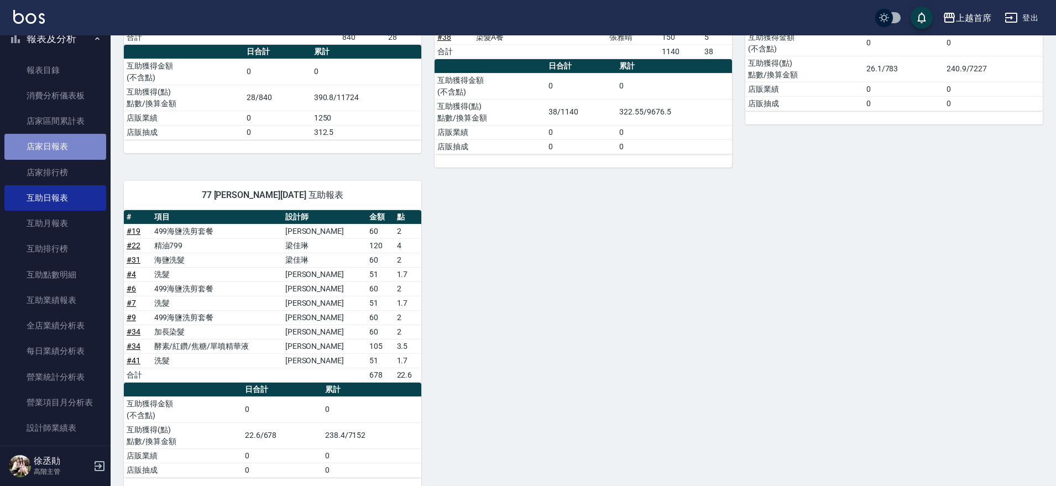
click at [76, 145] on link "店家日報表" at bounding box center [55, 146] width 102 height 25
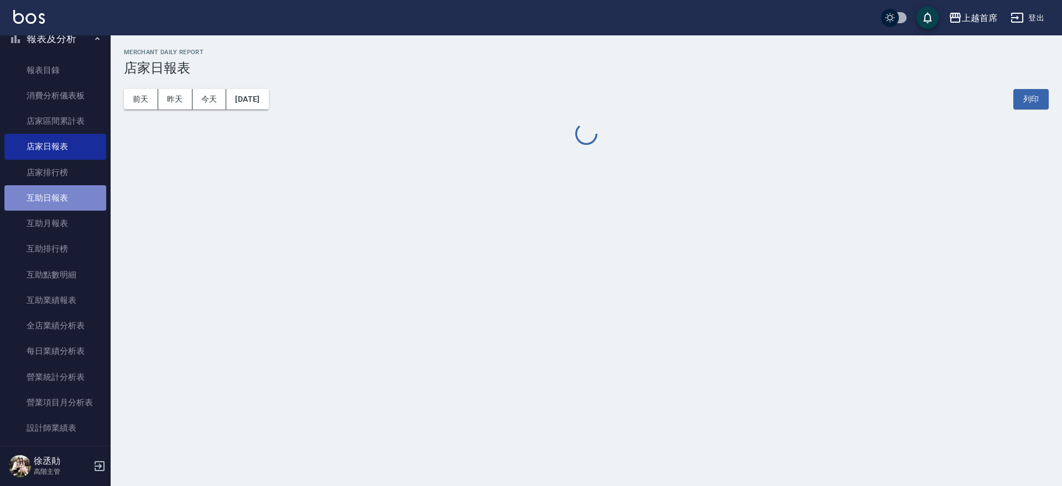
click at [81, 196] on link "互助日報表" at bounding box center [55, 197] width 102 height 25
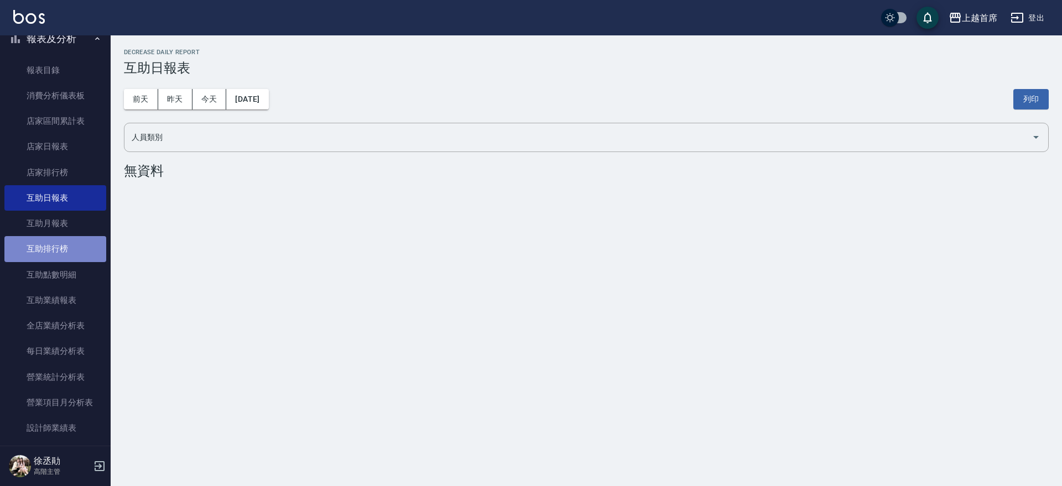
click at [65, 239] on link "互助排行榜" at bounding box center [55, 248] width 102 height 25
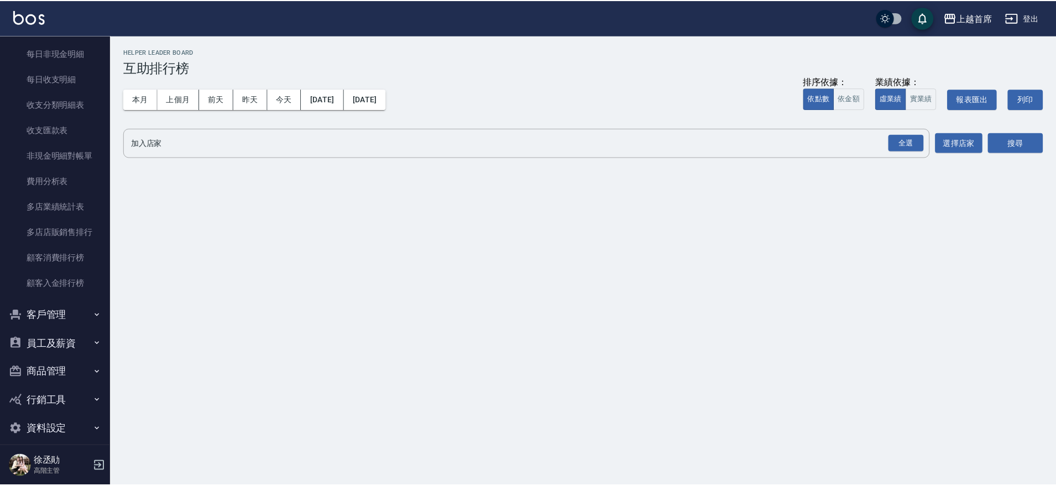
scroll to position [1234, 0]
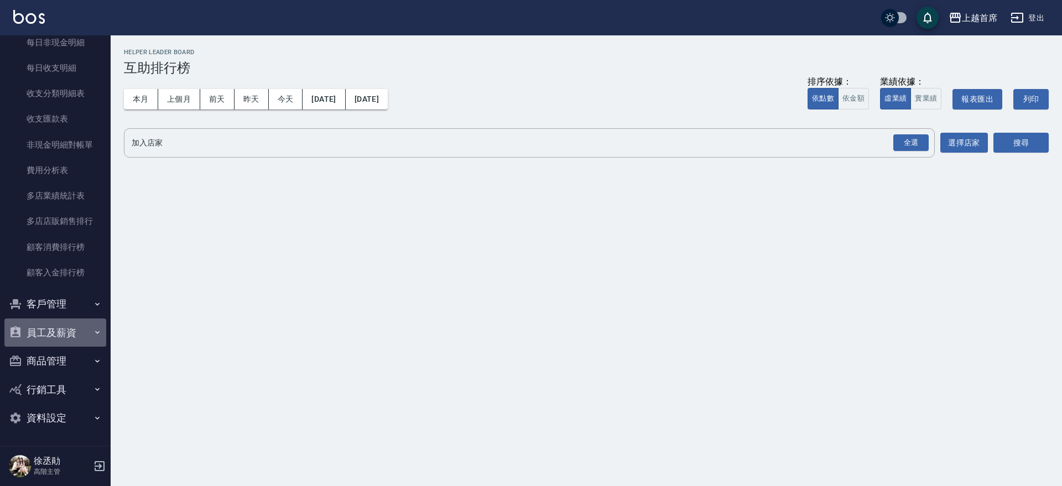
click at [87, 330] on button "員工及薪資" at bounding box center [55, 333] width 102 height 29
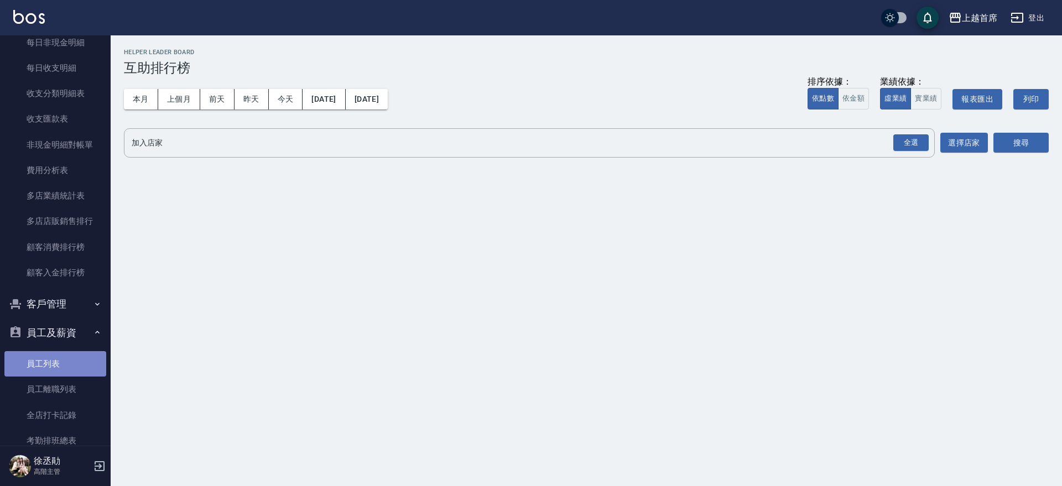
click at [71, 365] on link "員工列表" at bounding box center [55, 363] width 102 height 25
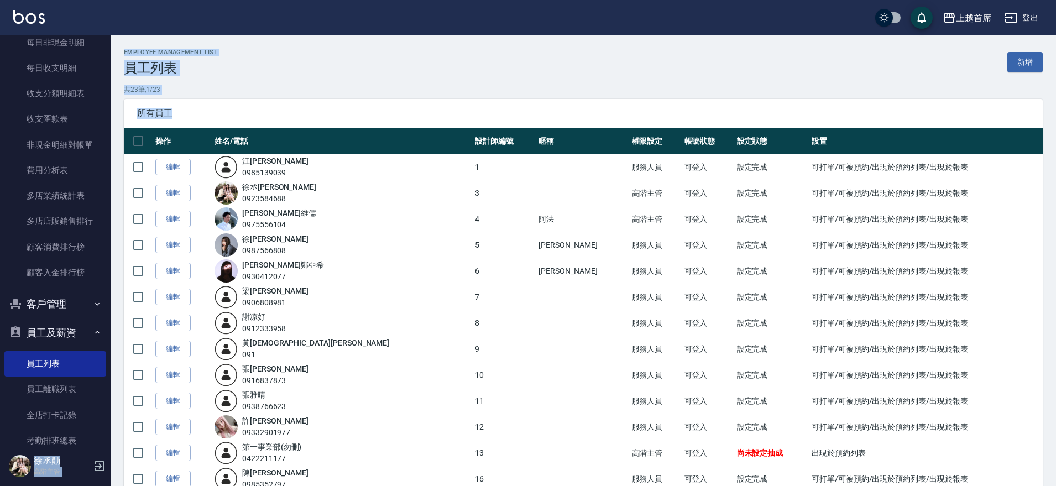
click at [107, 392] on div "上越首席 登出 櫃檯作業 打帳單 帳單列表 掛單列表 座位開單 營業儀表板 現金收支登錄 高階收支登錄 材料自購登錄 每日結帳 排班表 現場電腦打卡 掃碼打卡…" at bounding box center [528, 397] width 1056 height 795
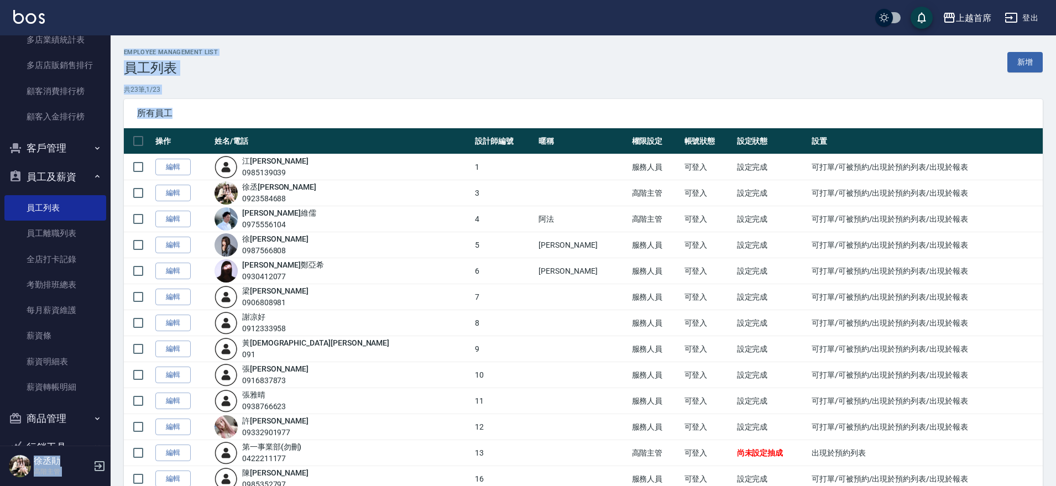
scroll to position [1395, 0]
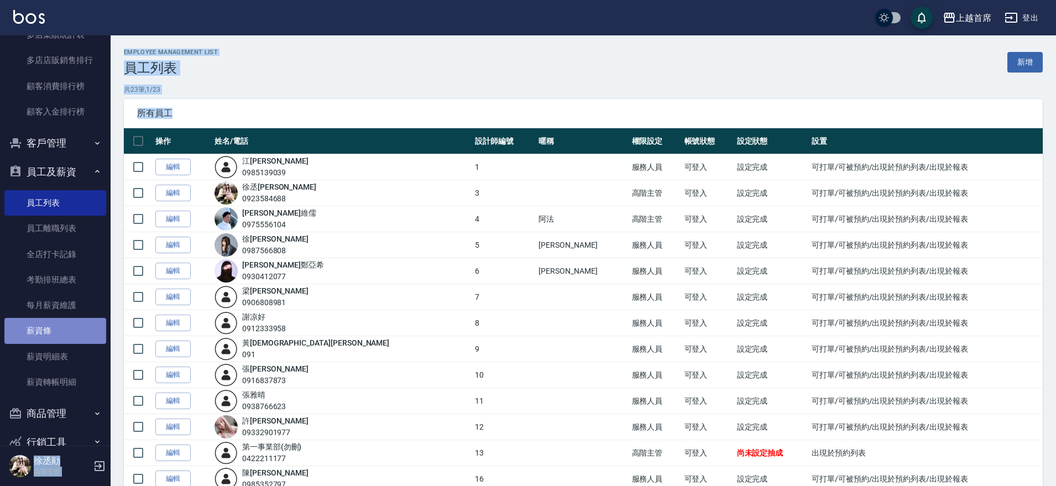
click at [63, 332] on link "薪資條" at bounding box center [55, 330] width 102 height 25
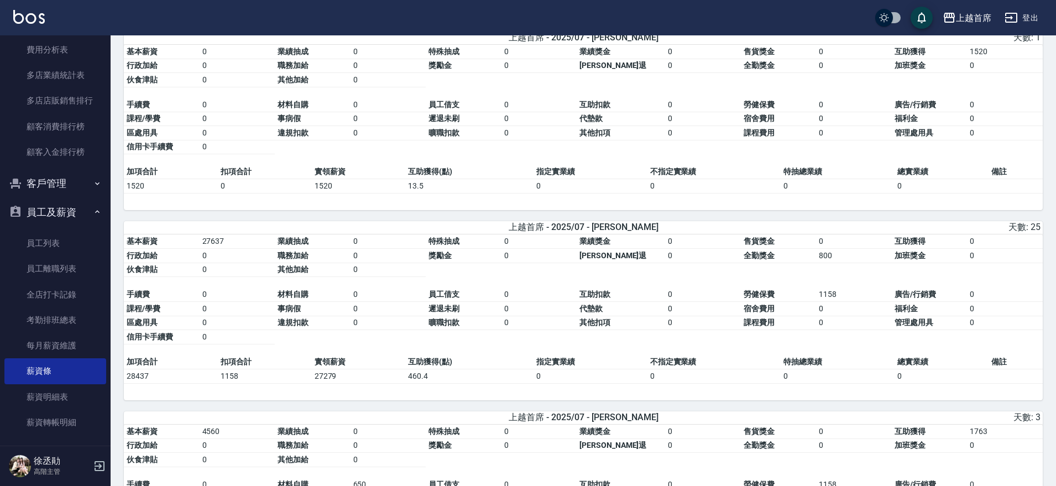
scroll to position [1358, 0]
click at [80, 393] on link "薪資明細表" at bounding box center [55, 394] width 102 height 25
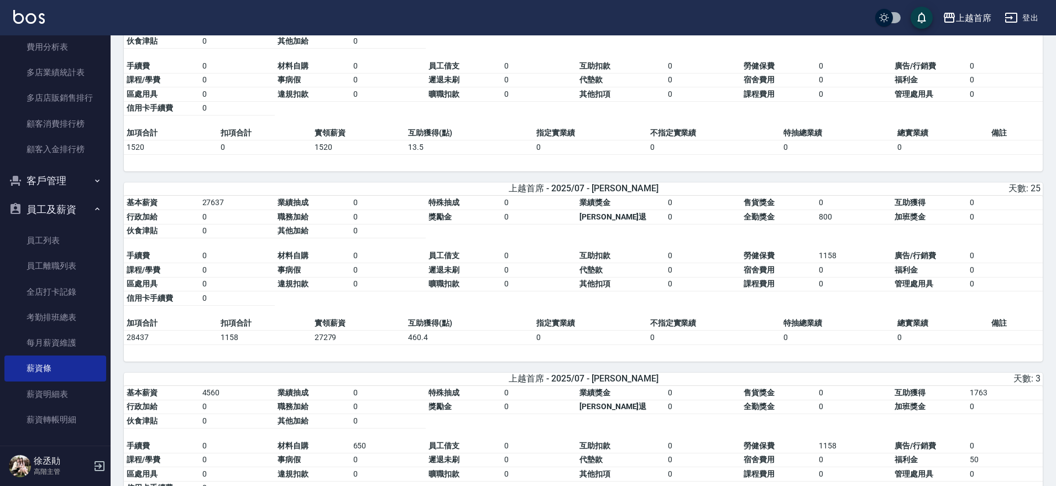
scroll to position [2820, 0]
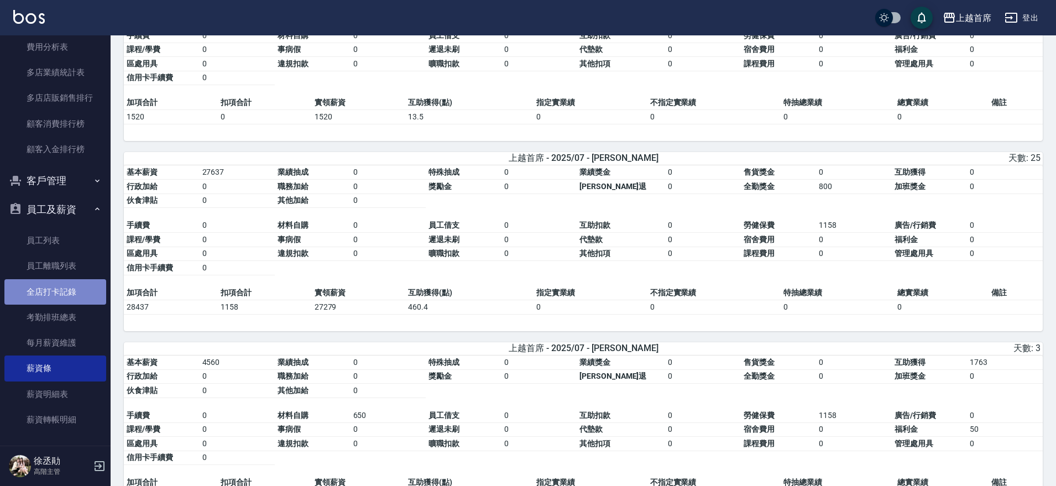
click at [81, 294] on link "全店打卡記錄" at bounding box center [55, 291] width 102 height 25
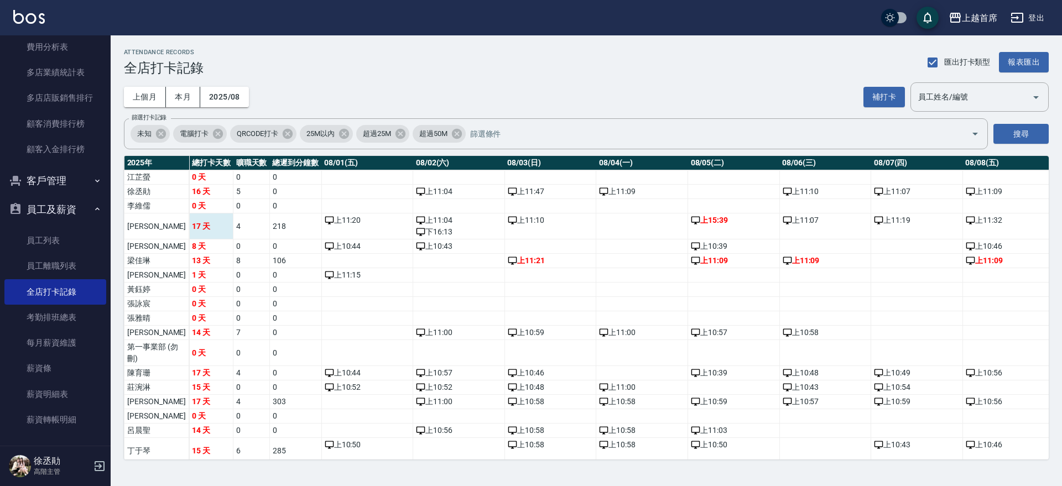
click at [189, 225] on td "17 天" at bounding box center [211, 226] width 44 height 26
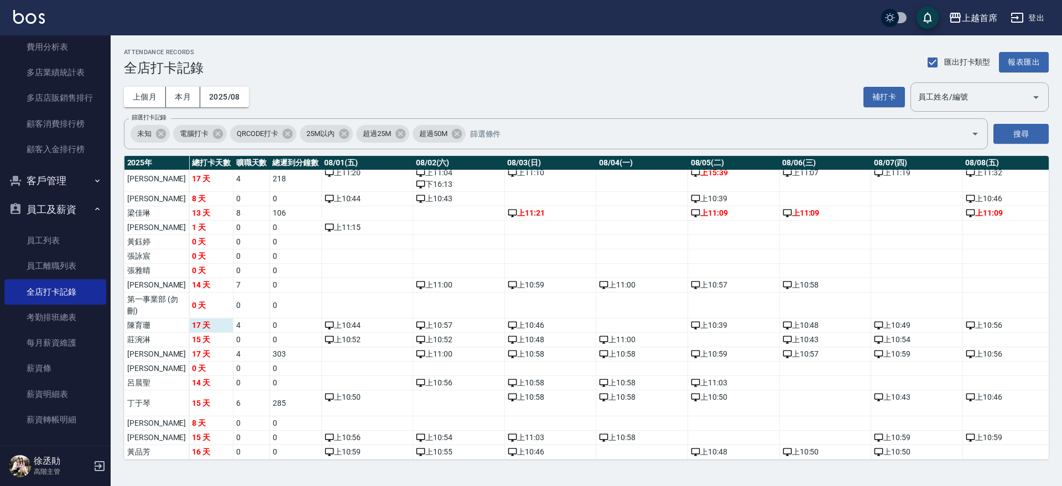
scroll to position [69, 0]
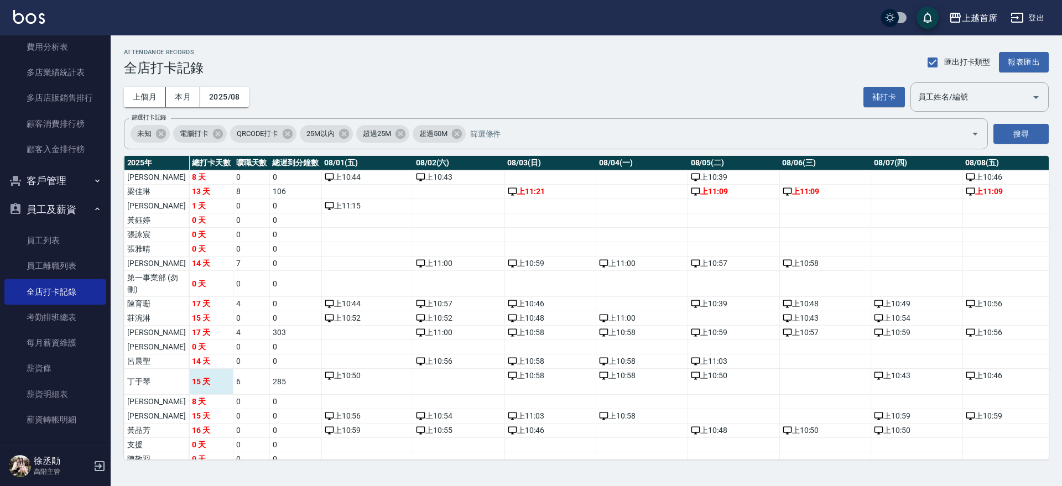
click at [189, 395] on td "15 天" at bounding box center [211, 382] width 44 height 26
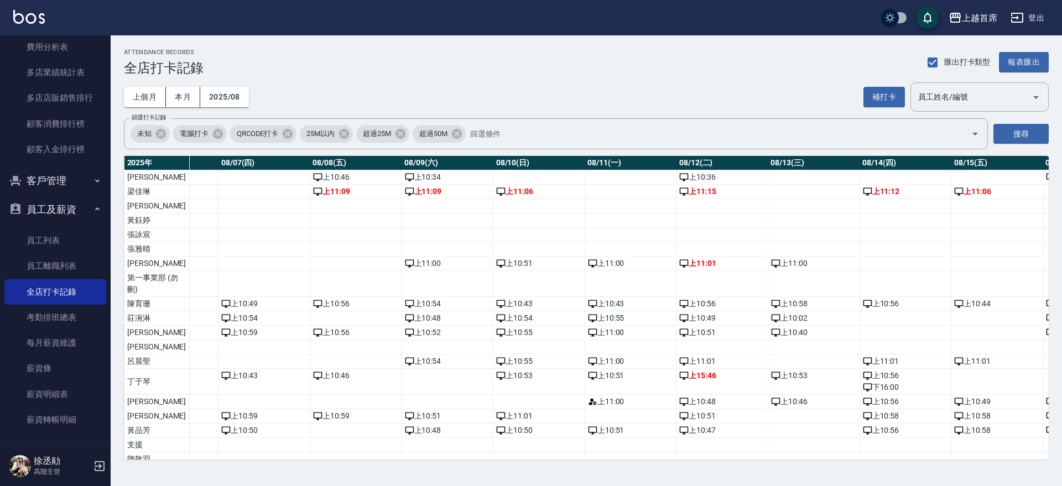
scroll to position [69, 121]
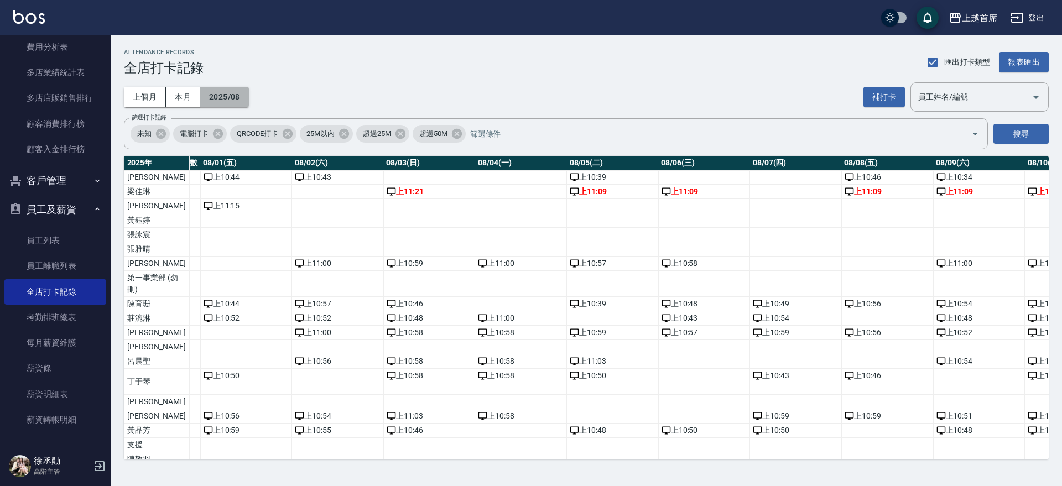
click at [237, 92] on button "2025/08" at bounding box center [224, 97] width 49 height 20
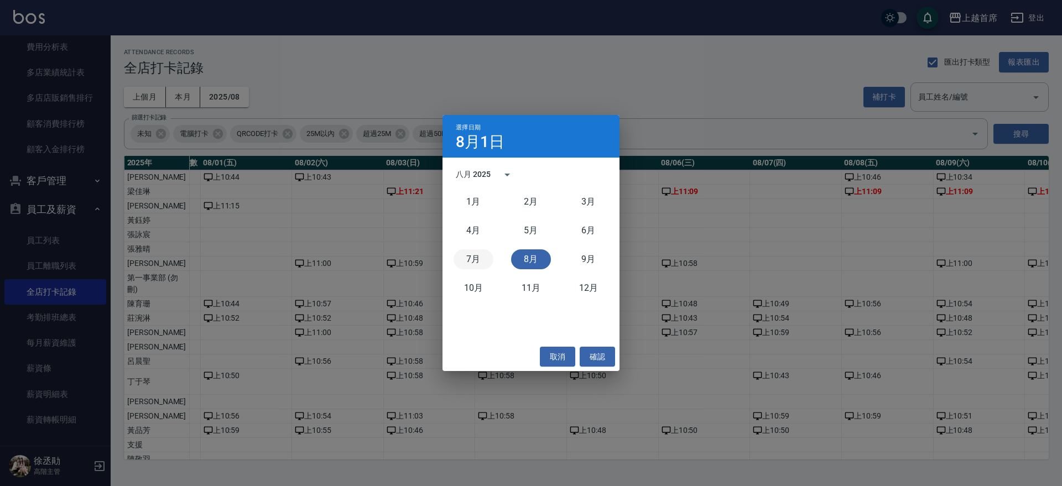
click at [470, 256] on button "7月" at bounding box center [473, 259] width 40 height 20
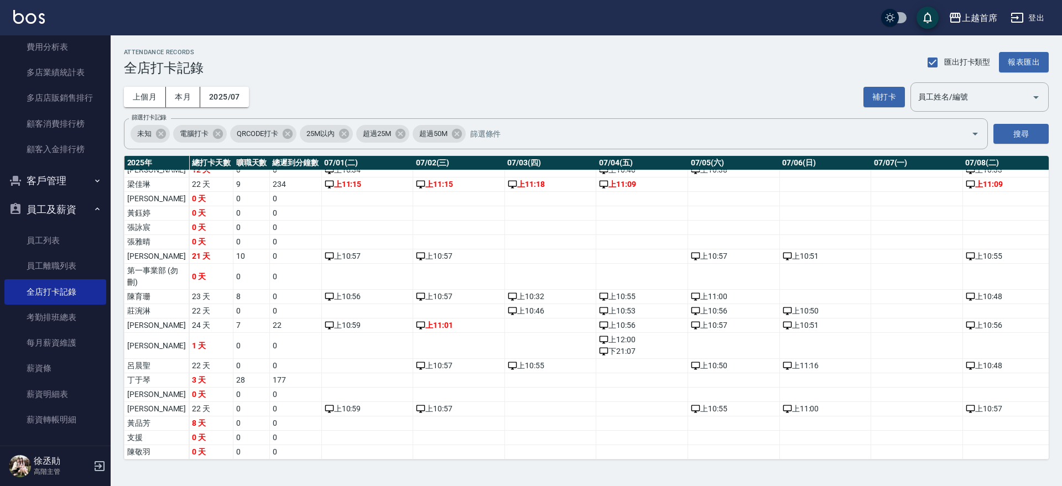
scroll to position [98, 0]
drag, startPoint x: 191, startPoint y: 356, endPoint x: 265, endPoint y: 356, distance: 74.1
drag, startPoint x: 280, startPoint y: 459, endPoint x: 362, endPoint y: 451, distance: 81.7
click at [362, 451] on div "2025 年 總打卡天數 曠職天數 總遲到分鐘數 07/01(二) 07/02(三) 07/03(四) 07/04(五) 07/05(六) 07/06(日) …" at bounding box center [586, 308] width 925 height 304
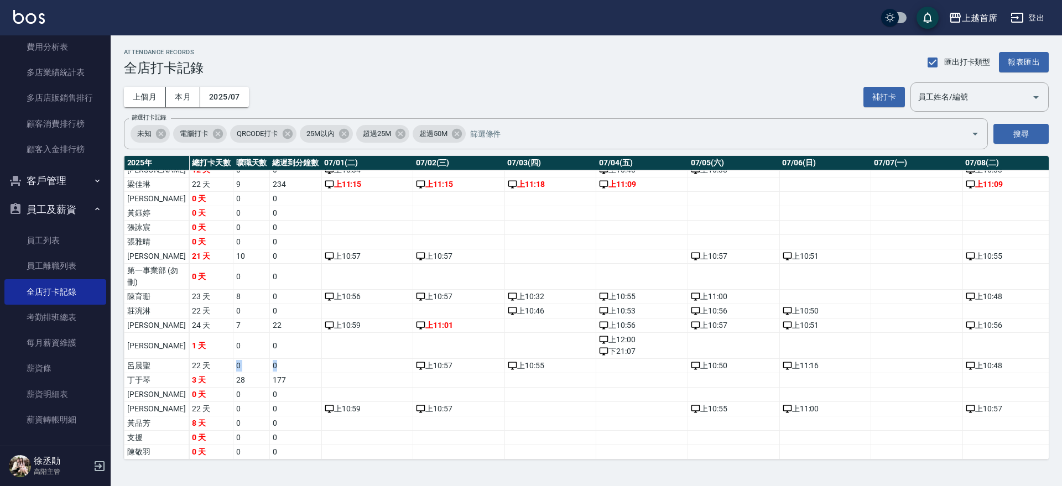
click at [189, 359] on td "22 天" at bounding box center [211, 366] width 44 height 14
click at [189, 373] on td "3 天" at bounding box center [211, 380] width 44 height 14
click at [189, 388] on td "0 天" at bounding box center [211, 395] width 44 height 14
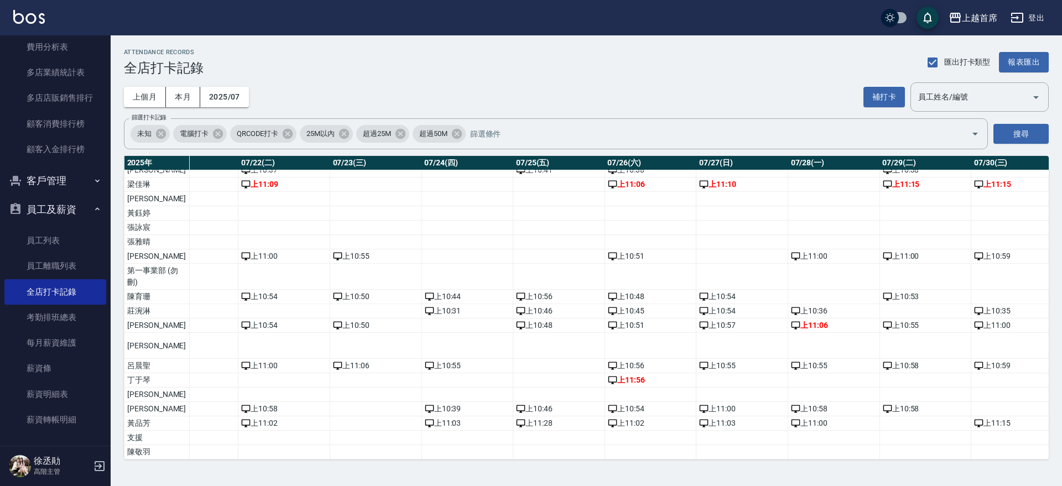
scroll to position [98, 2086]
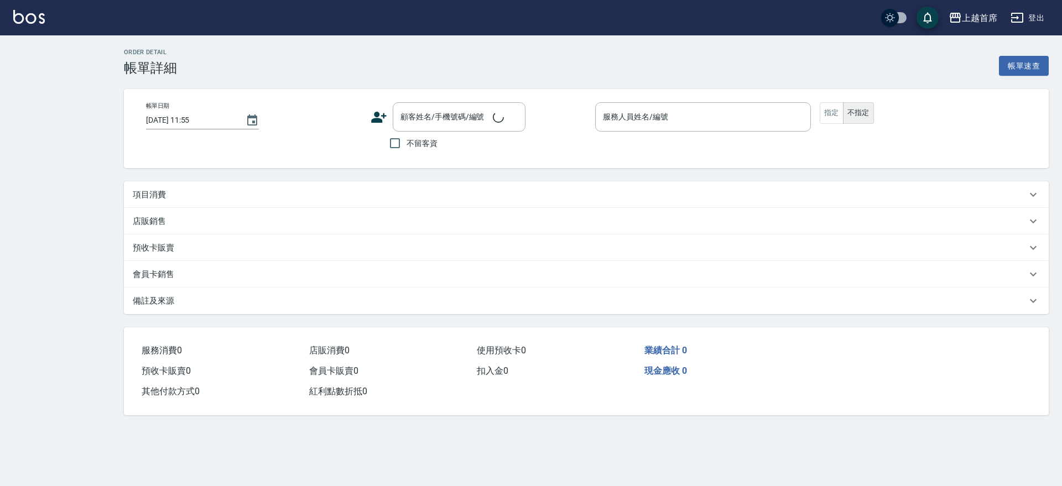
type input "2025/08/20 20:56"
checkbox input "true"
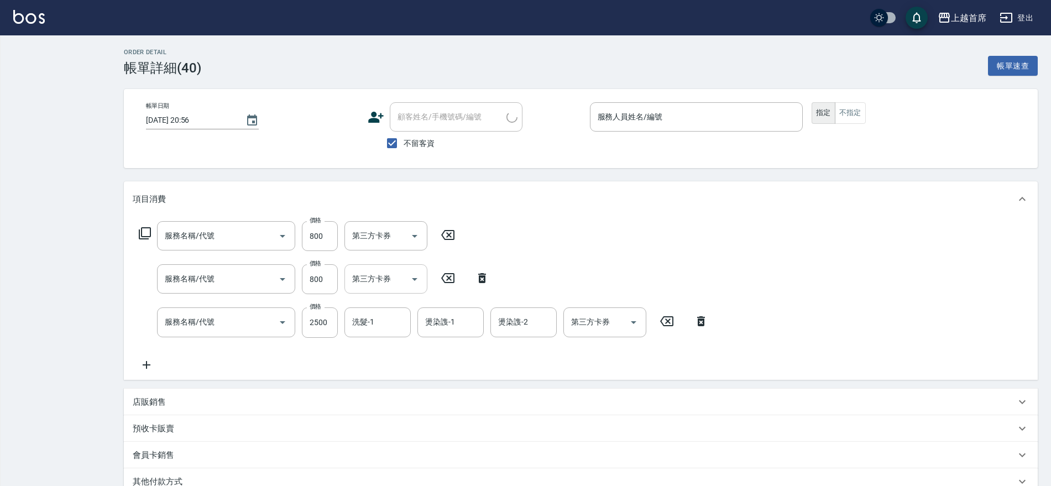
type input "漂髮800(4800)"
type input "染髮B餐(42799)"
type input "江芷螢-1"
type input "陳育珊-16"
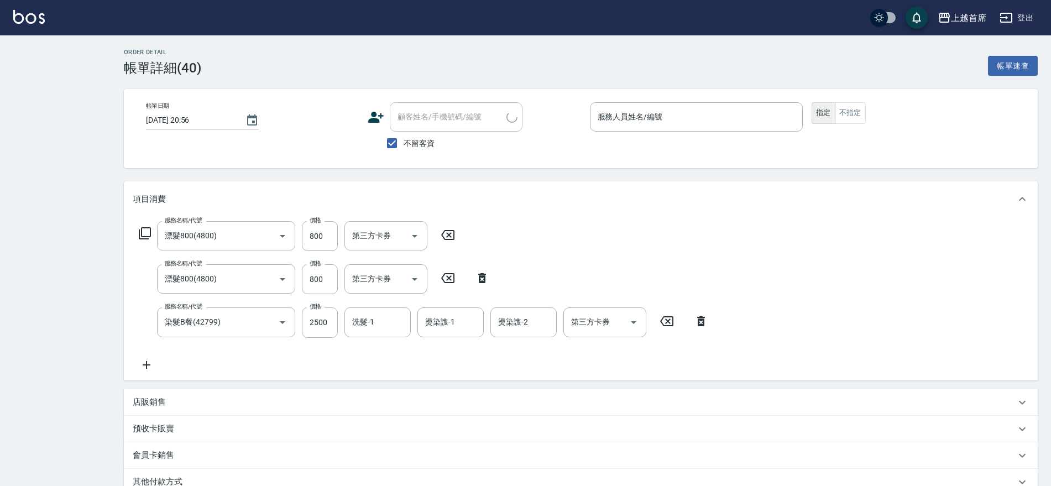
type input "陳育珊-16"
type input "江芷螢-1"
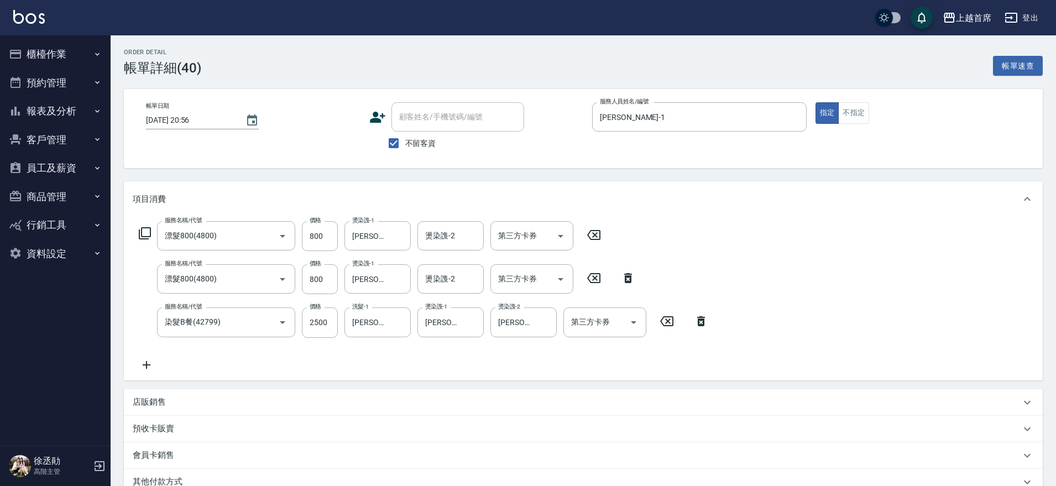
click at [692, 253] on div "服務名稱/代號 漂髮800(4800) 服務名稱/代號 價格 800 價格 燙染謢-1 陳育珊-16 燙染謢-1 燙染謢-2 燙染謢-2 第三方卡券 第三方卡…" at bounding box center [424, 296] width 582 height 150
click at [791, 294] on div "服務名稱/代號 漂髮800(4800) 服務名稱/代號 價格 800 價格 燙染謢-1 陳育珊-16 燙染謢-1 燙染謢-2 燙染謢-2 第三方卡券 第三方卡…" at bounding box center [583, 298] width 919 height 163
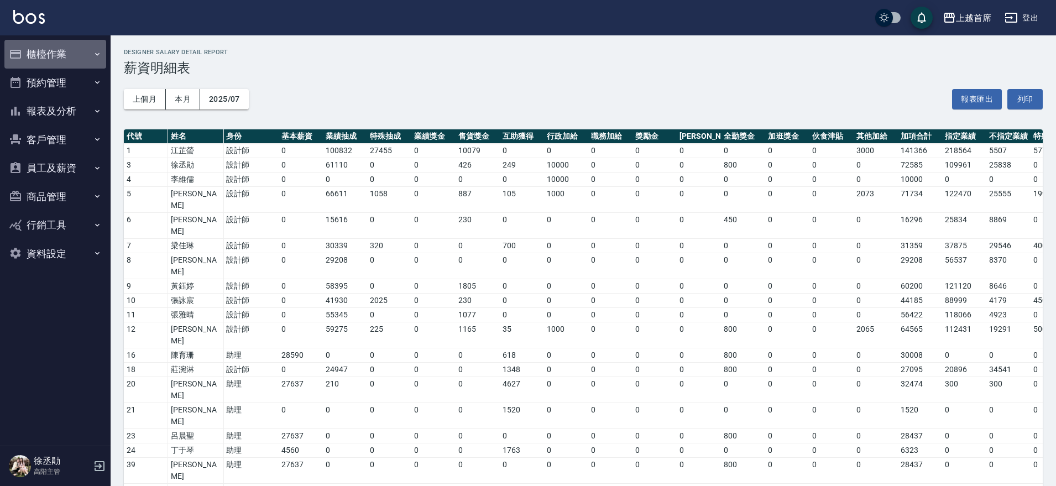
click at [72, 46] on button "櫃檯作業" at bounding box center [55, 54] width 102 height 29
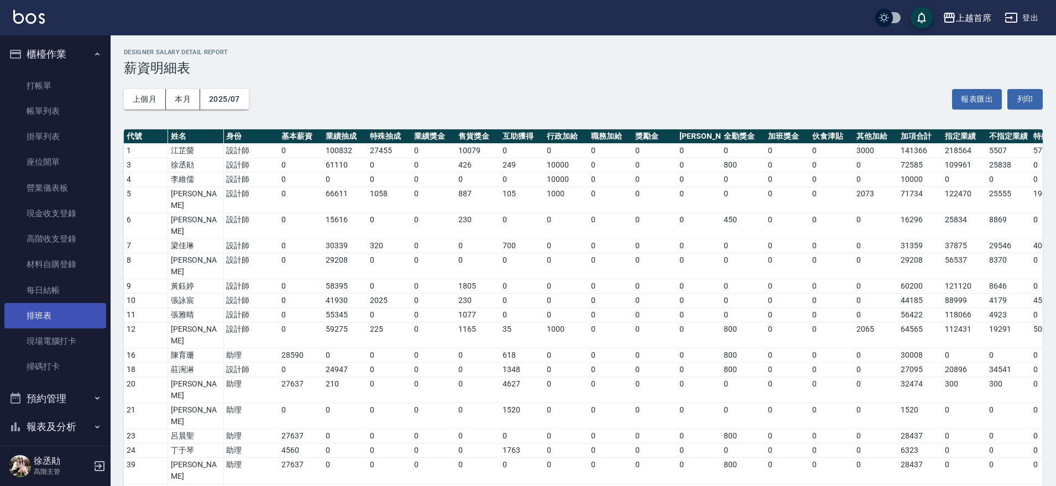
scroll to position [151, 0]
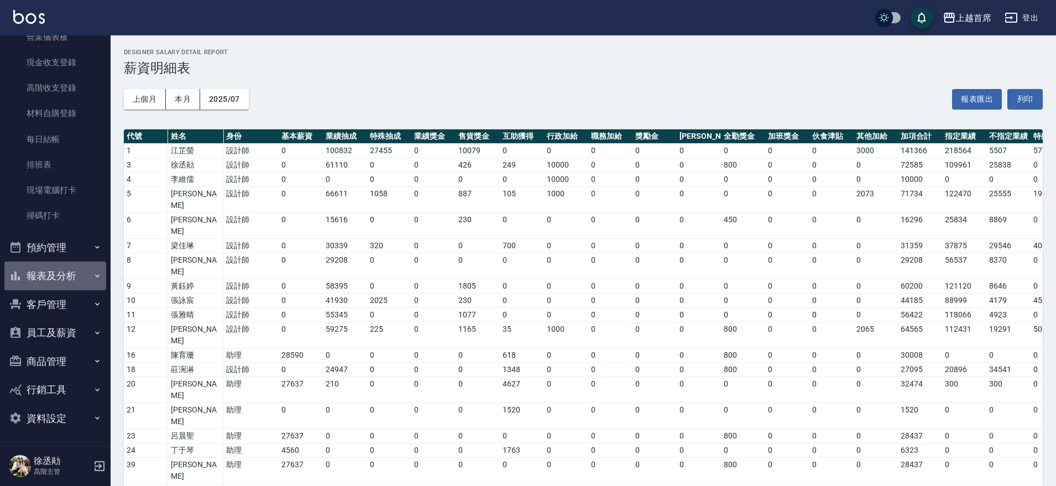
click at [82, 267] on button "報表及分析" at bounding box center [55, 276] width 102 height 29
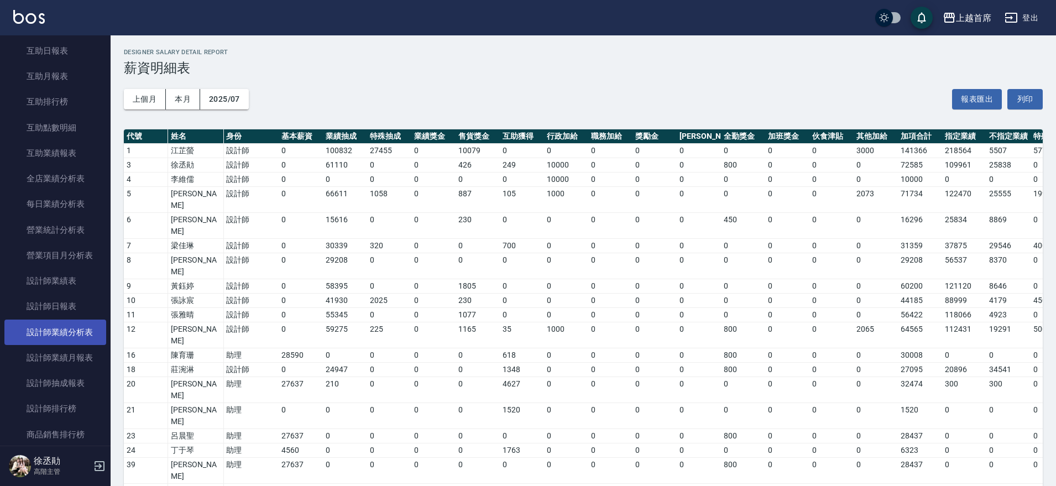
scroll to position [566, 0]
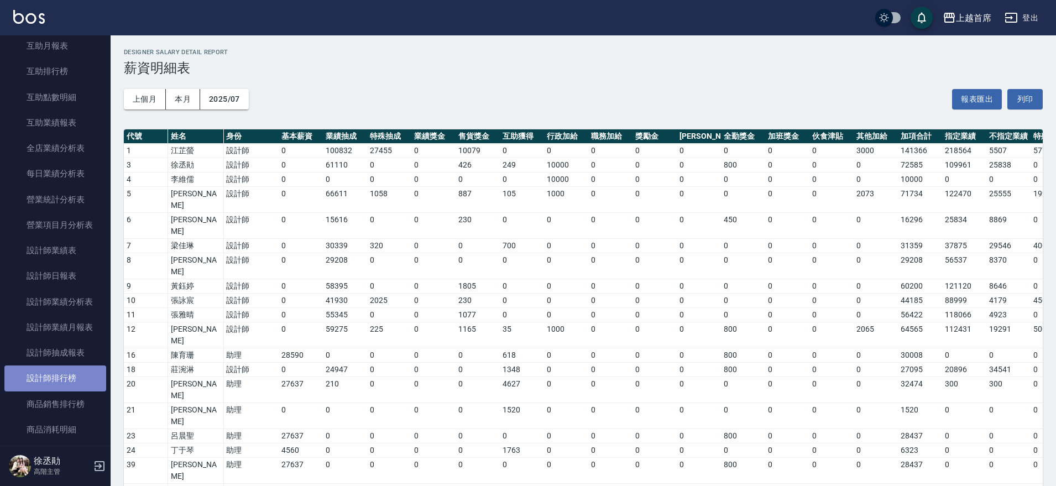
click at [64, 380] on link "設計師排行榜" at bounding box center [55, 378] width 102 height 25
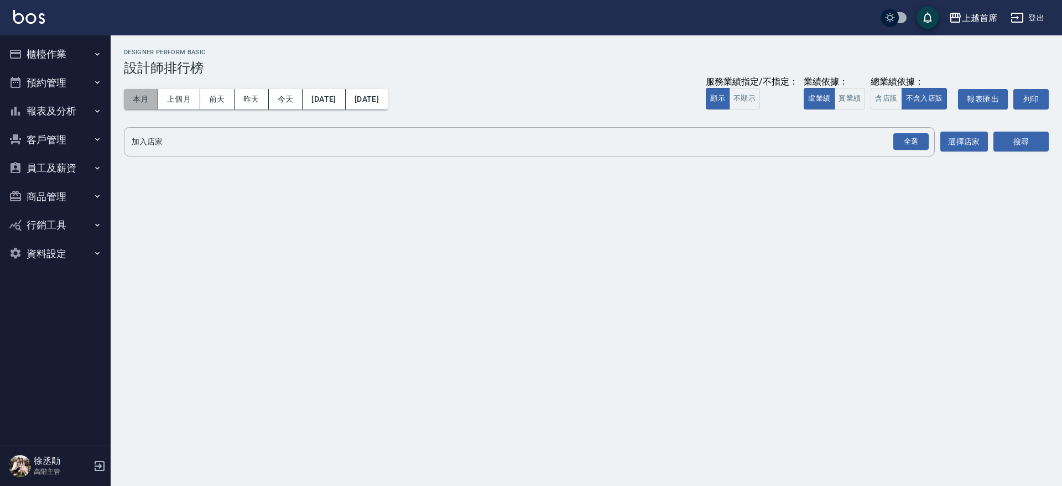
click at [157, 101] on button "本月" at bounding box center [141, 99] width 34 height 20
click at [849, 95] on button "實業績" at bounding box center [849, 99] width 31 height 22
click at [926, 145] on div "全選" at bounding box center [910, 141] width 35 height 17
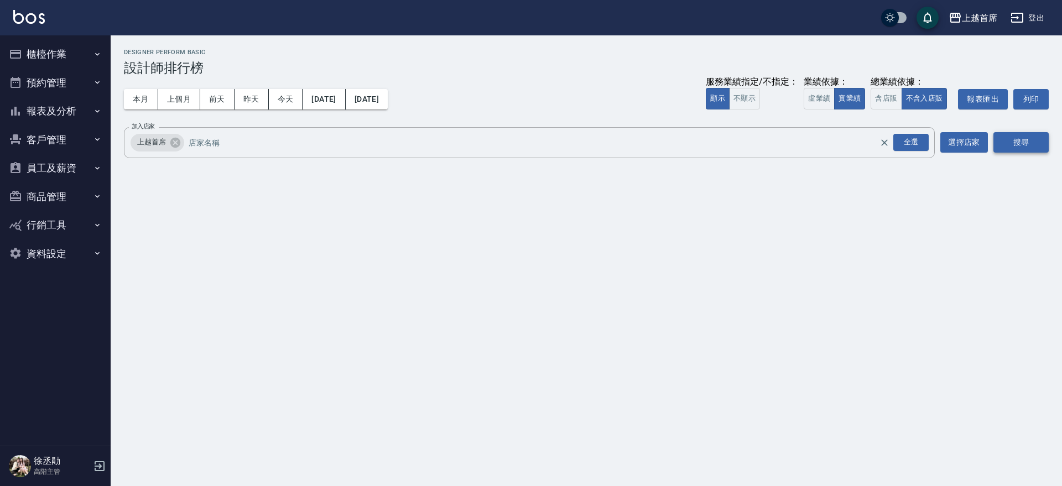
click at [1016, 148] on button "搜尋" at bounding box center [1020, 142] width 55 height 20
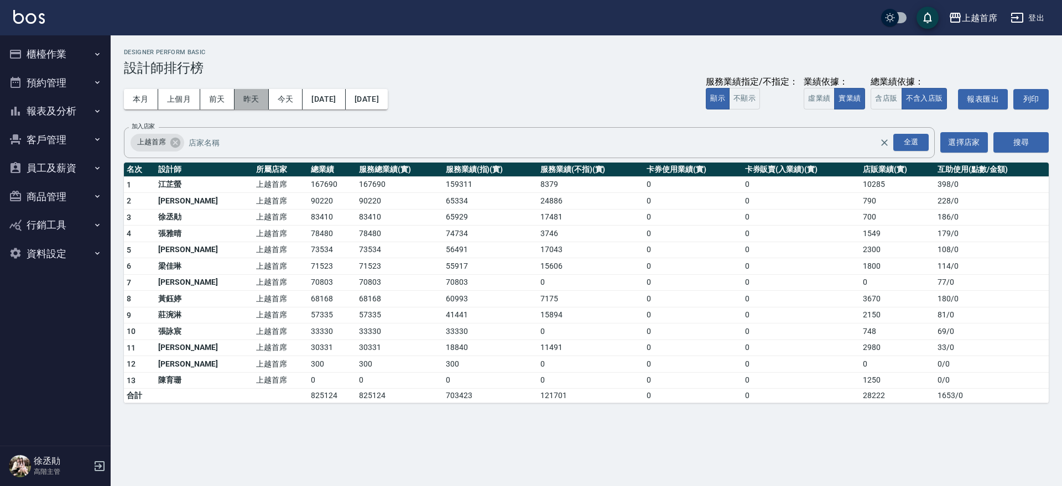
click at [256, 103] on button "昨天" at bounding box center [251, 99] width 34 height 20
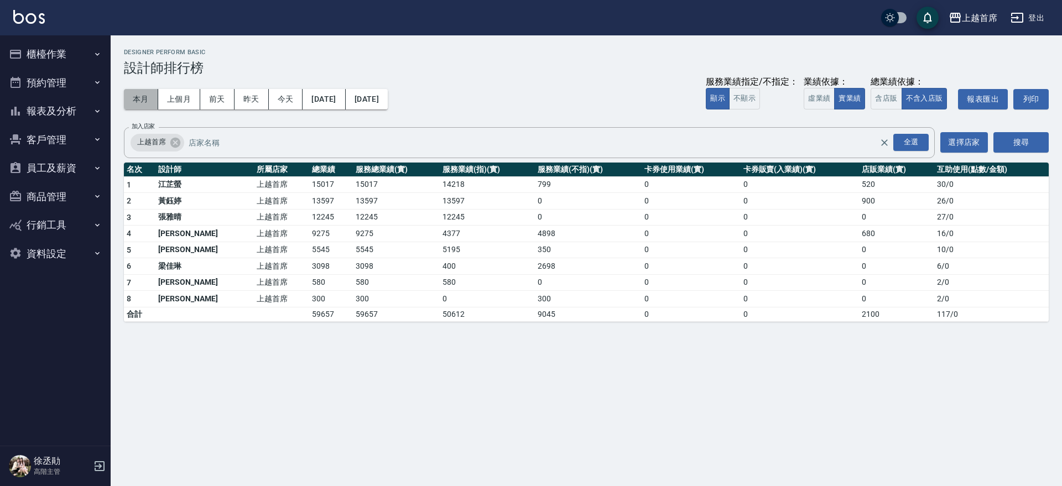
click at [134, 99] on button "本月" at bounding box center [141, 99] width 34 height 20
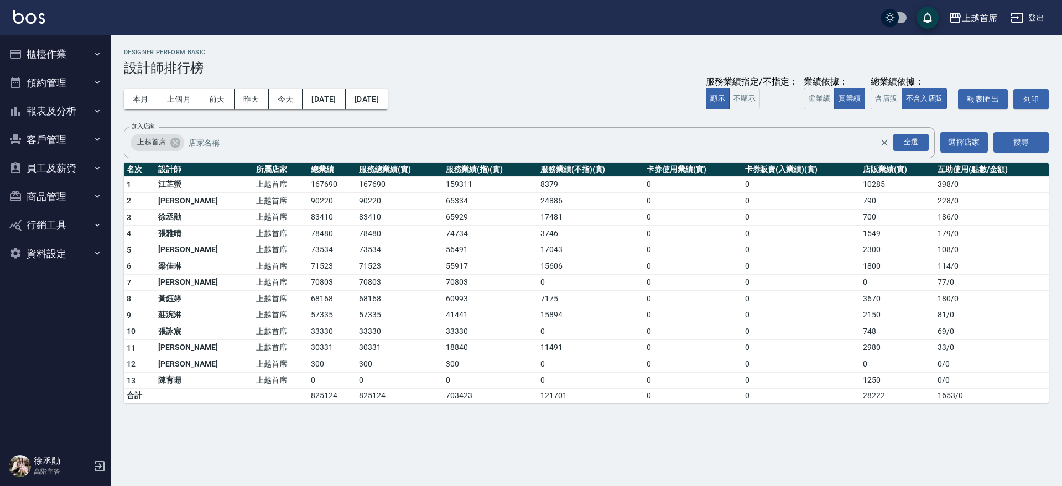
click at [77, 168] on button "員工及薪資" at bounding box center [55, 168] width 102 height 29
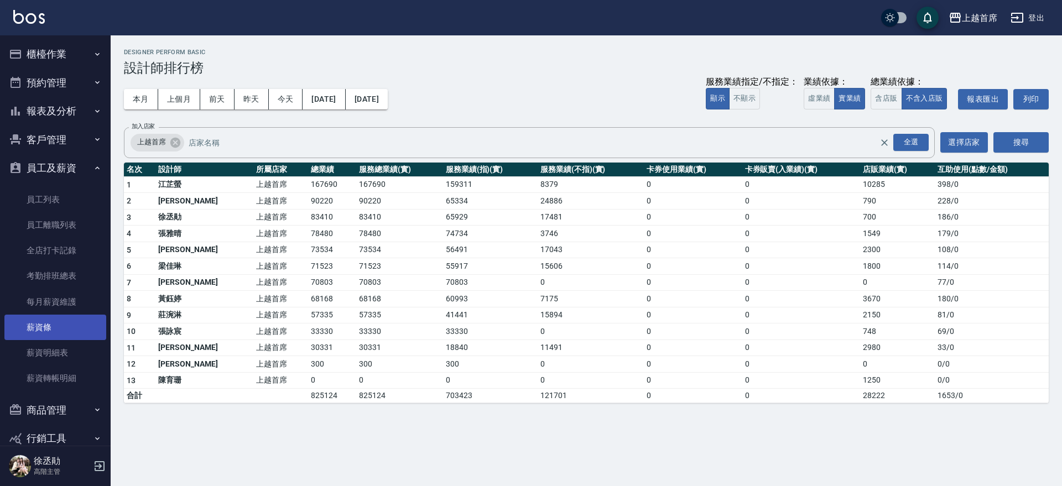
click at [66, 322] on link "薪資條" at bounding box center [55, 327] width 102 height 25
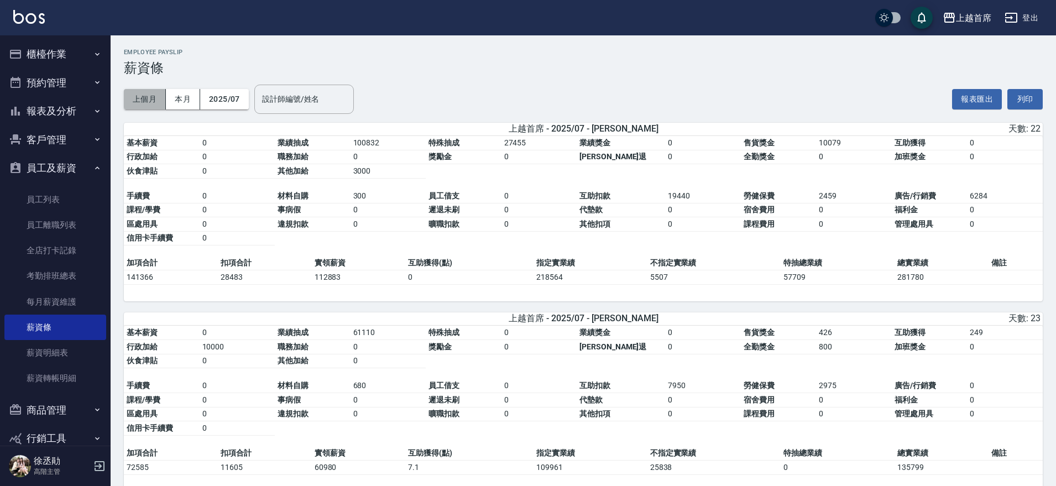
click at [153, 96] on button "上個月" at bounding box center [145, 99] width 42 height 20
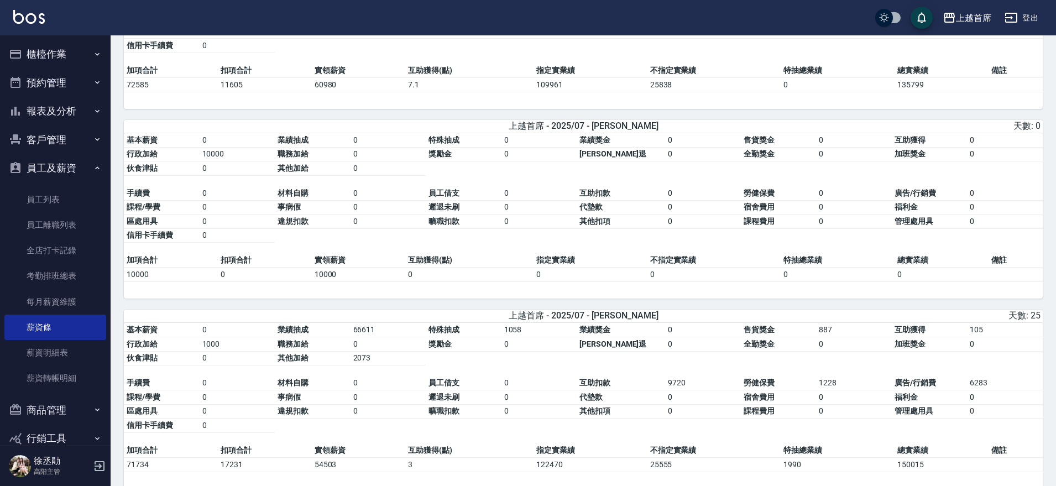
drag, startPoint x: 608, startPoint y: 197, endPoint x: 608, endPoint y: 288, distance: 90.7
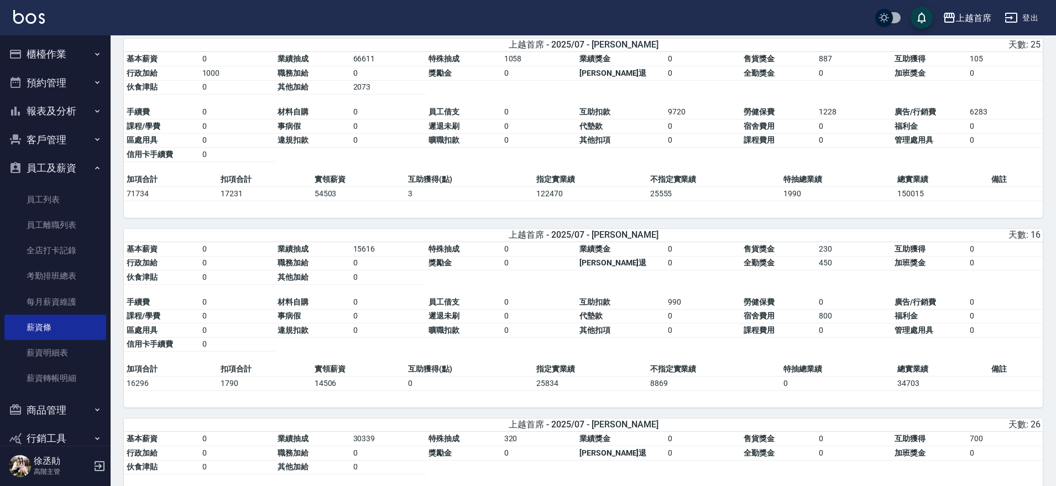
drag, startPoint x: 575, startPoint y: 195, endPoint x: 574, endPoint y: 263, distance: 68.0
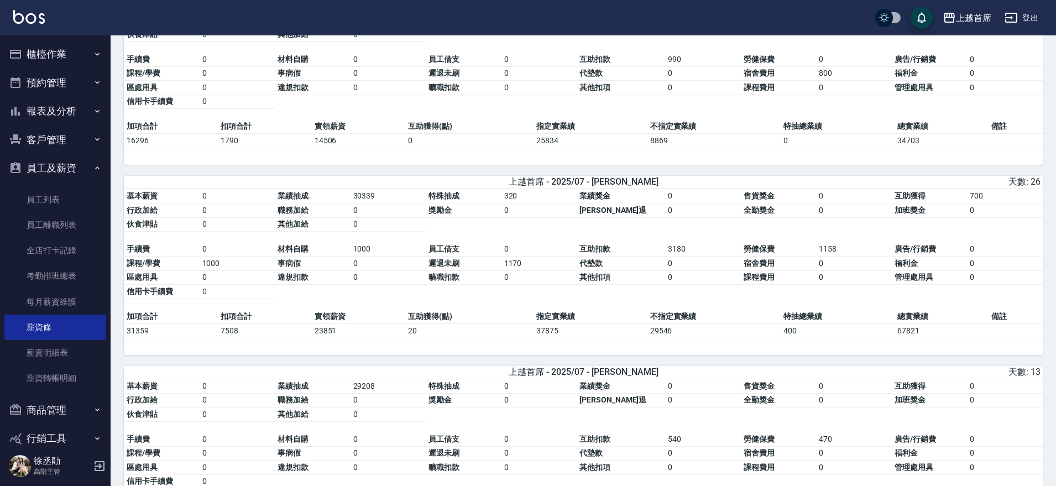
drag, startPoint x: 582, startPoint y: 258, endPoint x: 581, endPoint y: 293, distance: 34.3
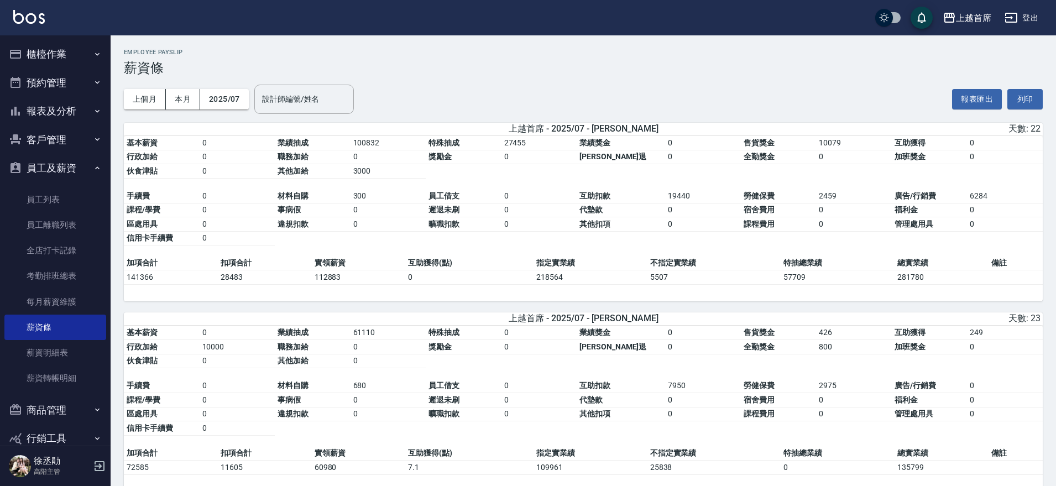
drag, startPoint x: 450, startPoint y: 315, endPoint x: 413, endPoint y: 210, distance: 111.8
click at [178, 107] on button "本月" at bounding box center [183, 99] width 34 height 20
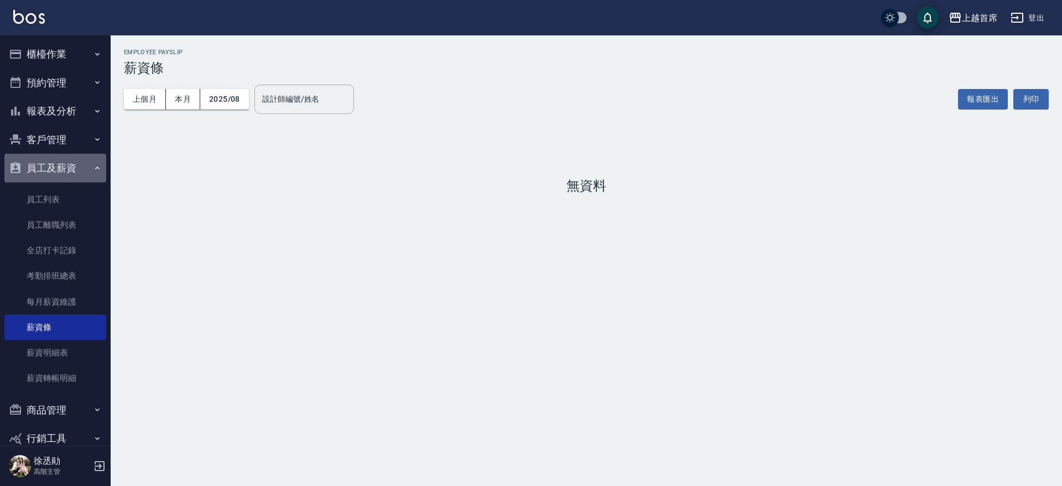
click at [75, 168] on button "員工及薪資" at bounding box center [55, 168] width 102 height 29
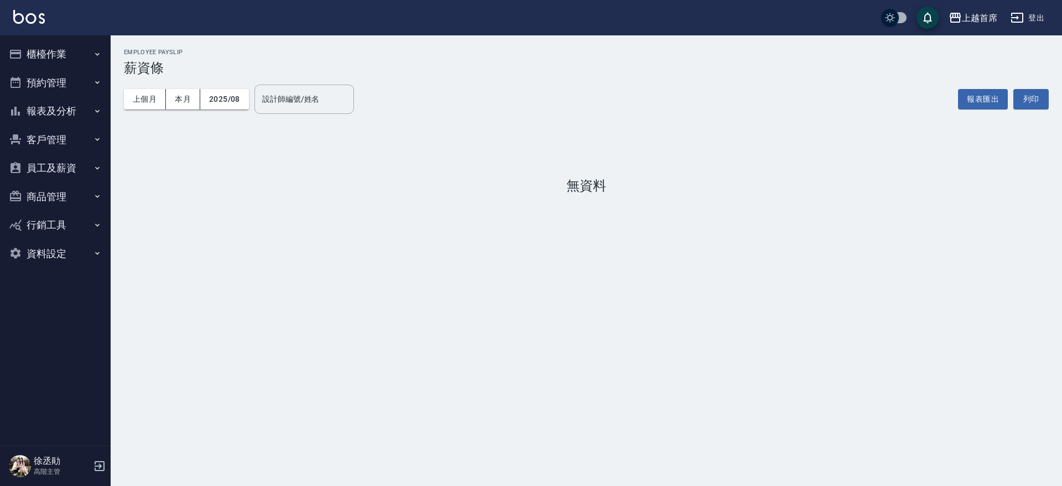
click at [84, 106] on button "報表及分析" at bounding box center [55, 111] width 102 height 29
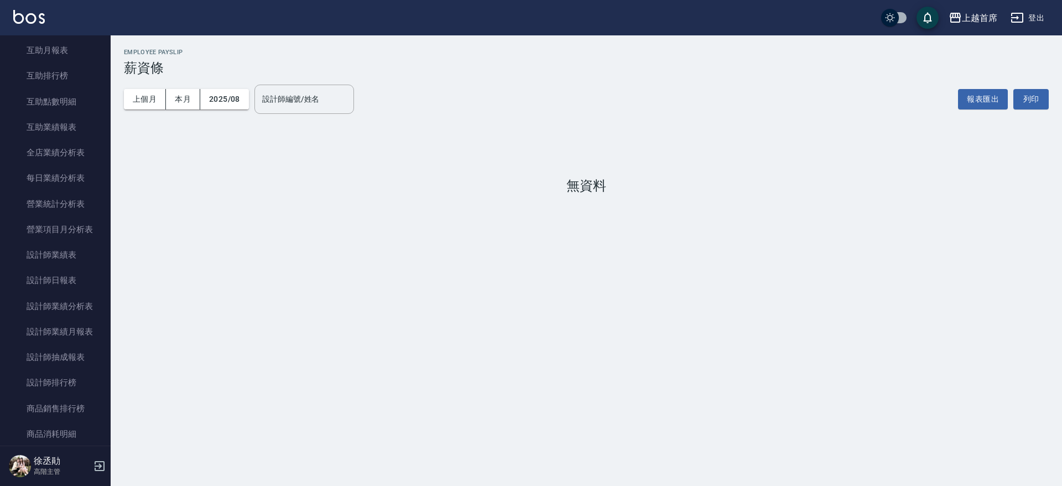
scroll to position [254, 0]
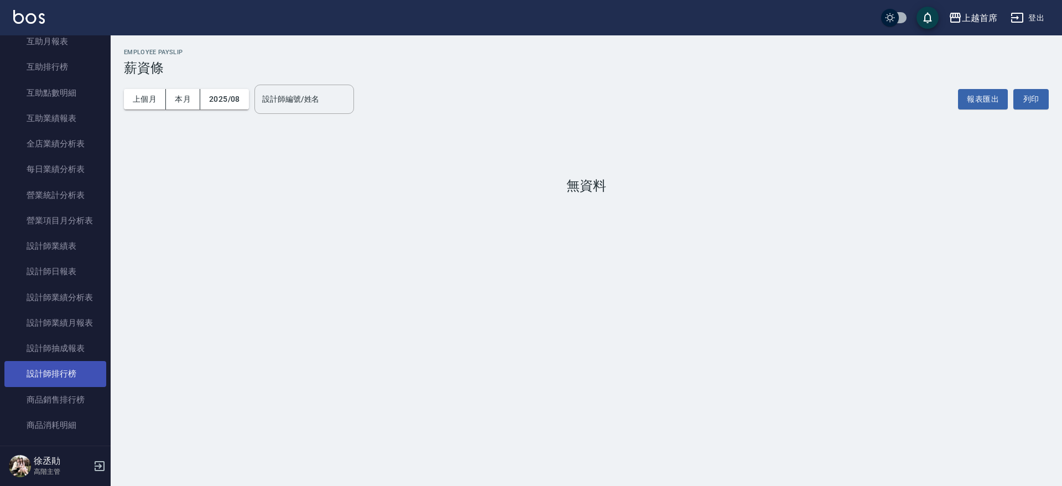
click at [67, 378] on link "設計師排行榜" at bounding box center [55, 373] width 102 height 25
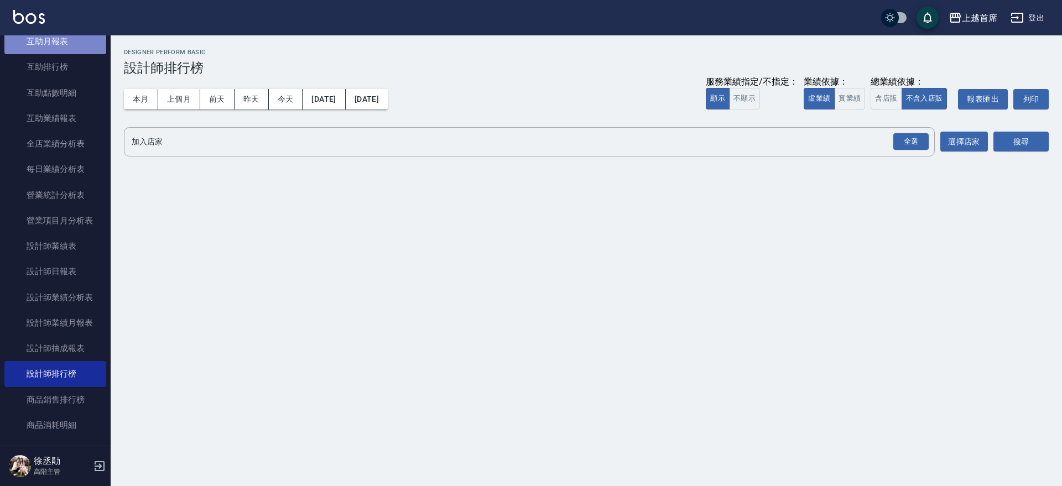
click at [72, 46] on link "互助月報表" at bounding box center [55, 41] width 102 height 25
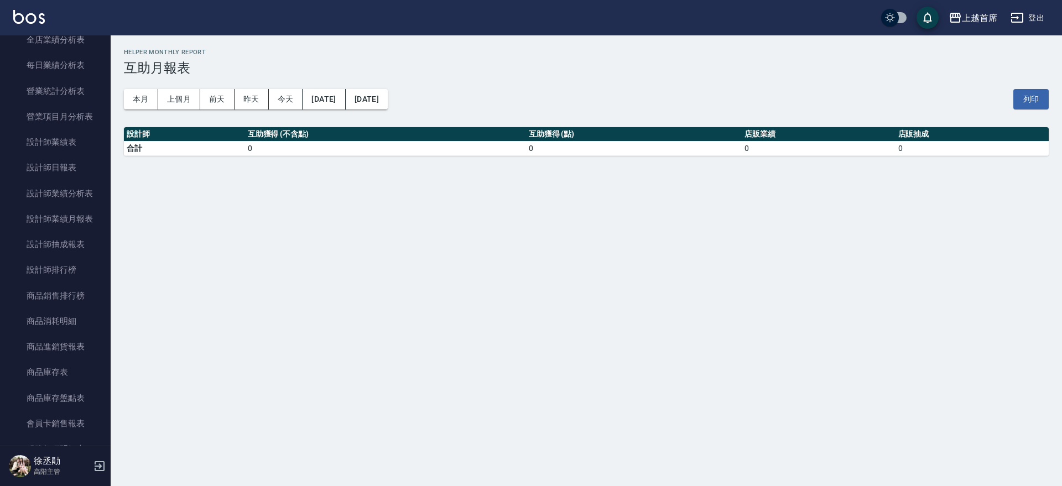
scroll to position [363, 0]
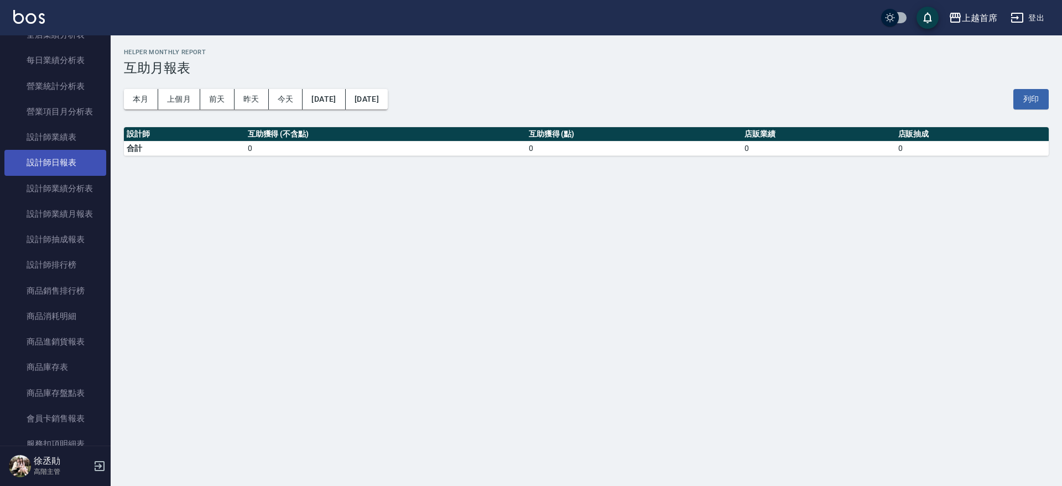
drag, startPoint x: 101, startPoint y: 160, endPoint x: 100, endPoint y: 153, distance: 7.3
click at [102, 150] on nav "櫃檯作業 打帳單 帳單列表 掛單列表 座位開單 營業儀表板 現金收支登錄 高階收支登錄 材料自購登錄 每日結帳 排班表 現場電腦打卡 掃碼打卡 預約管理 預約…" at bounding box center [55, 240] width 111 height 410
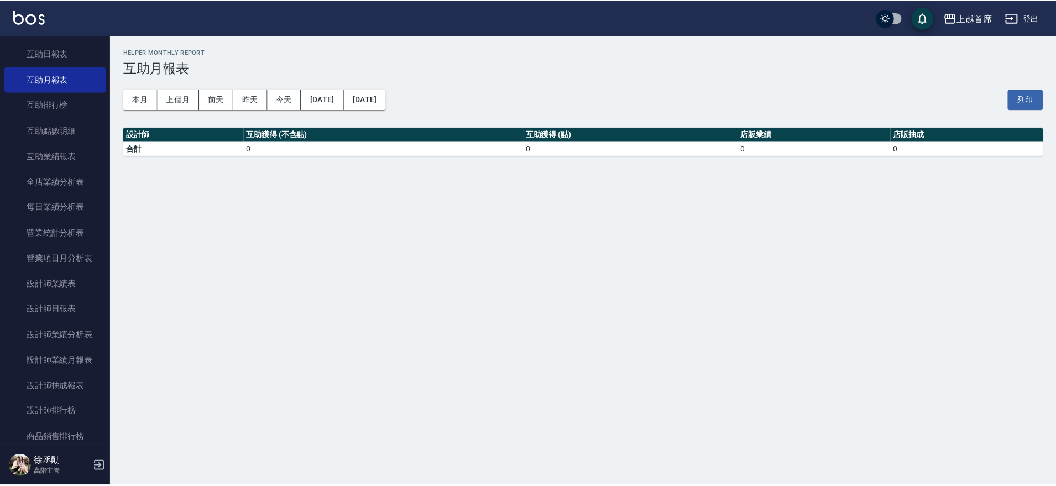
scroll to position [208, 0]
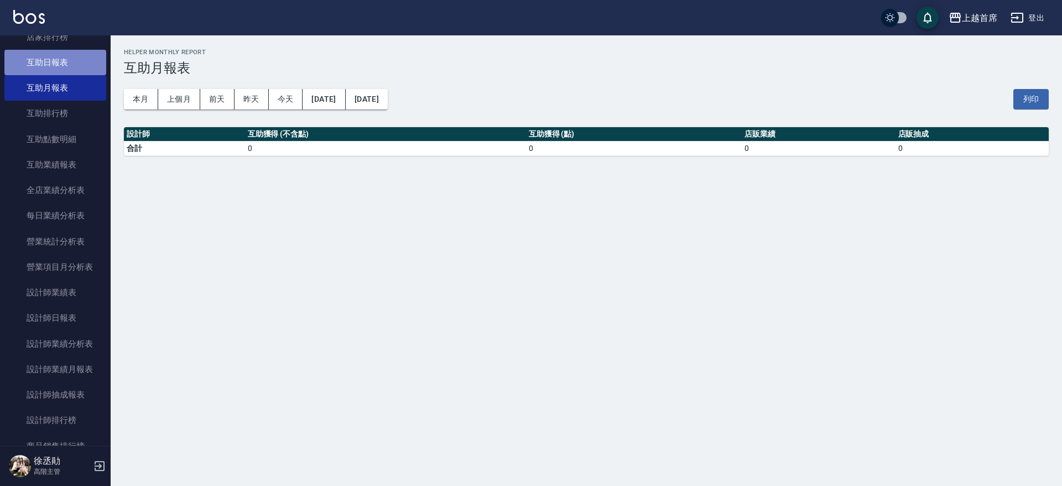
click at [75, 74] on link "互助日報表" at bounding box center [55, 62] width 102 height 25
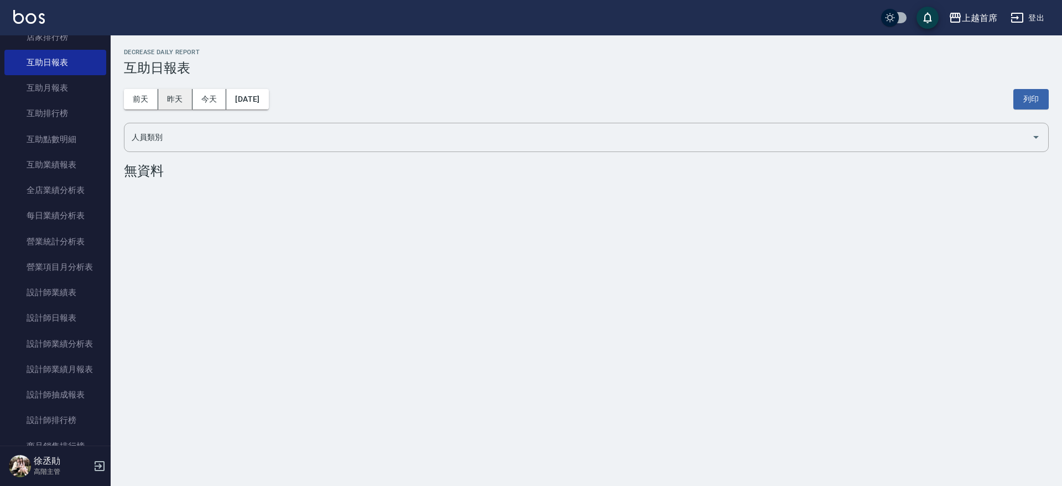
click at [187, 95] on button "昨天" at bounding box center [175, 99] width 34 height 20
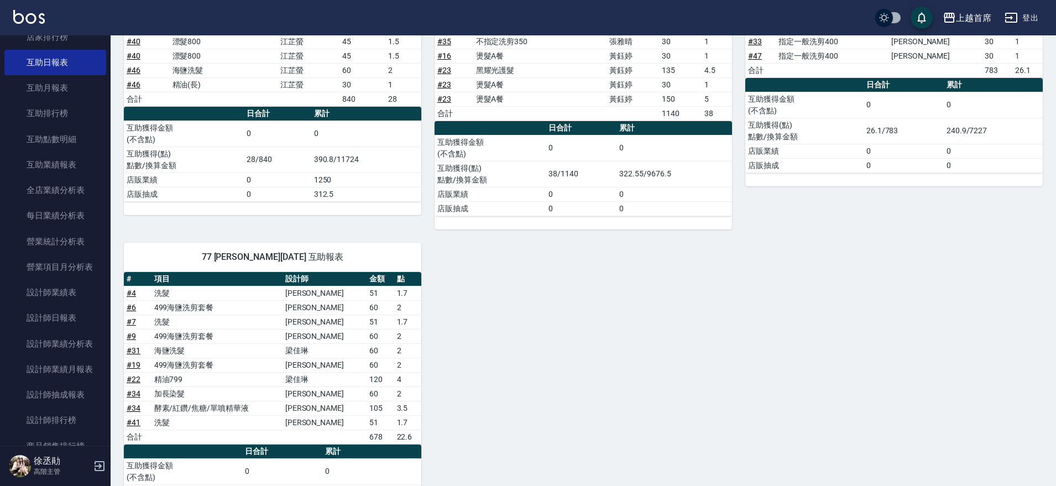
drag, startPoint x: 769, startPoint y: 239, endPoint x: 765, endPoint y: 274, distance: 35.1
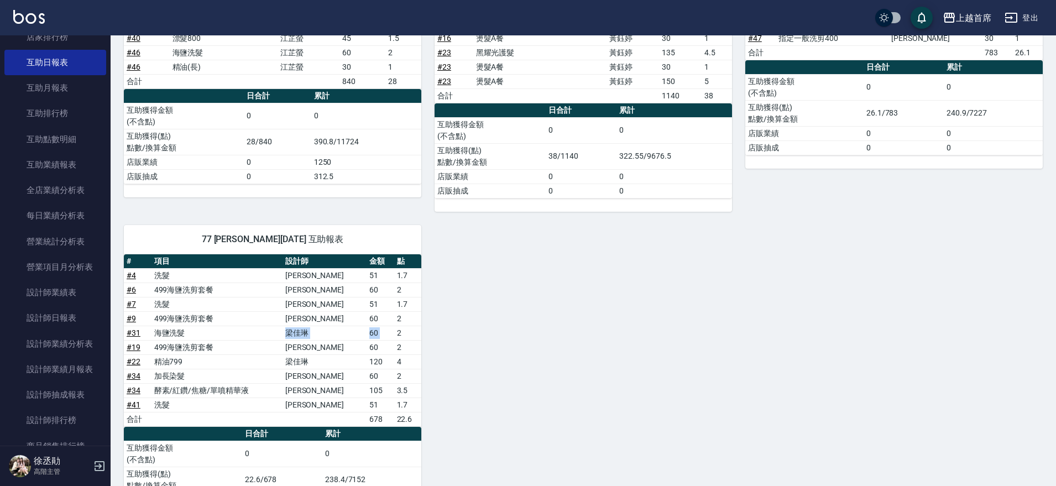
drag, startPoint x: 298, startPoint y: 328, endPoint x: 394, endPoint y: 331, distance: 96.3
click at [394, 331] on tr "# 31 海鹽洗髮 梁佳琳 60 2" at bounding box center [273, 333] width 298 height 14
click at [394, 331] on td "2" at bounding box center [407, 333] width 27 height 14
drag, startPoint x: 336, startPoint y: 363, endPoint x: 417, endPoint y: 358, distance: 80.9
click at [413, 358] on tr "# 22 精油799 梁佳琳 120 4" at bounding box center [273, 361] width 298 height 14
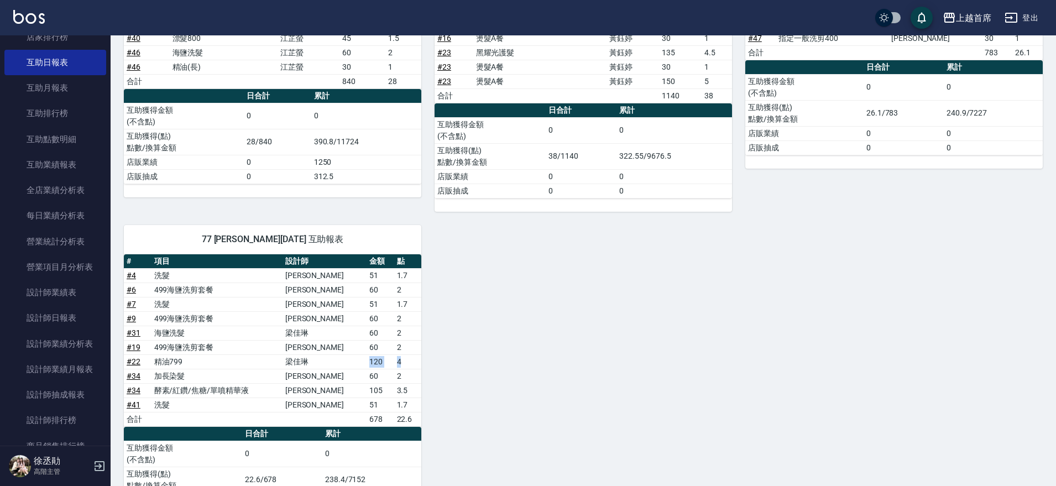
click at [420, 358] on td "4" at bounding box center [407, 361] width 27 height 14
drag, startPoint x: 335, startPoint y: 314, endPoint x: 401, endPoint y: 322, distance: 66.8
click at [401, 322] on tr "# 9 499海鹽洗剪套餐 許婕妤 60 2" at bounding box center [273, 318] width 298 height 14
drag, startPoint x: 401, startPoint y: 341, endPoint x: 354, endPoint y: 336, distance: 46.7
click at [354, 336] on tbody "# 4 洗髮 許婕妤 51 1.7 # 6 499海鹽洗剪套餐 徐雅歆 60 2 # 7 洗髮 謝凉好 51 1.7 # 9 499海鹽洗剪套餐 許婕妤 60…" at bounding box center [273, 347] width 298 height 158
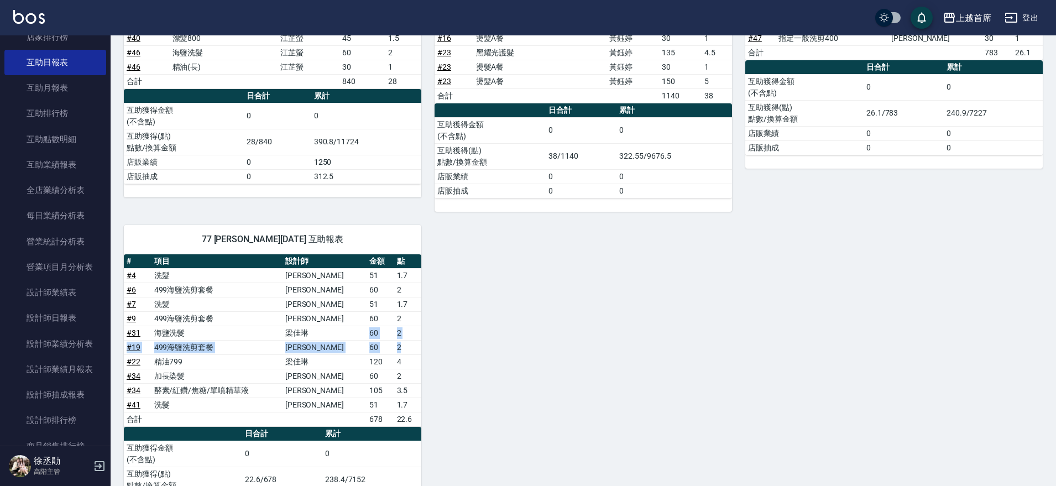
click at [354, 336] on td "梁佳琳" at bounding box center [325, 333] width 84 height 14
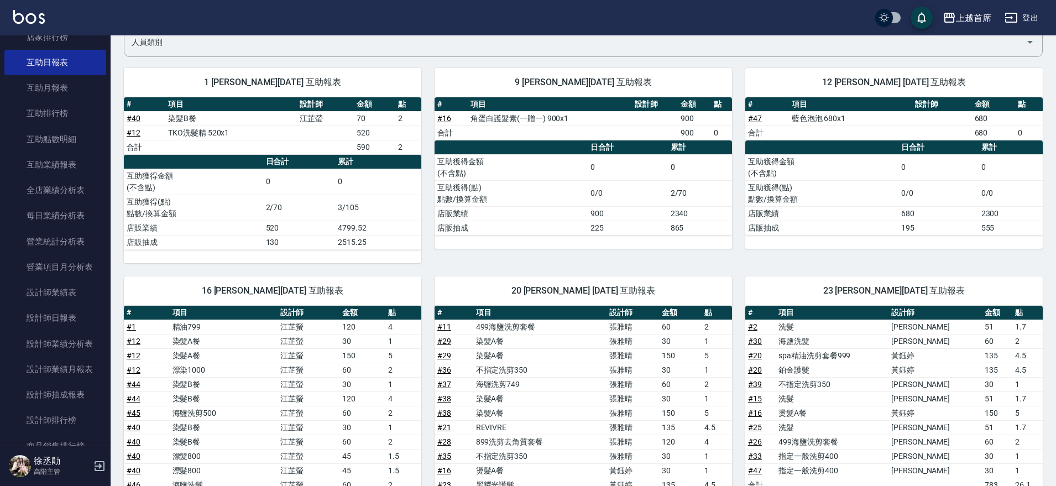
drag, startPoint x: 487, startPoint y: 332, endPoint x: 459, endPoint y: 270, distance: 68.3
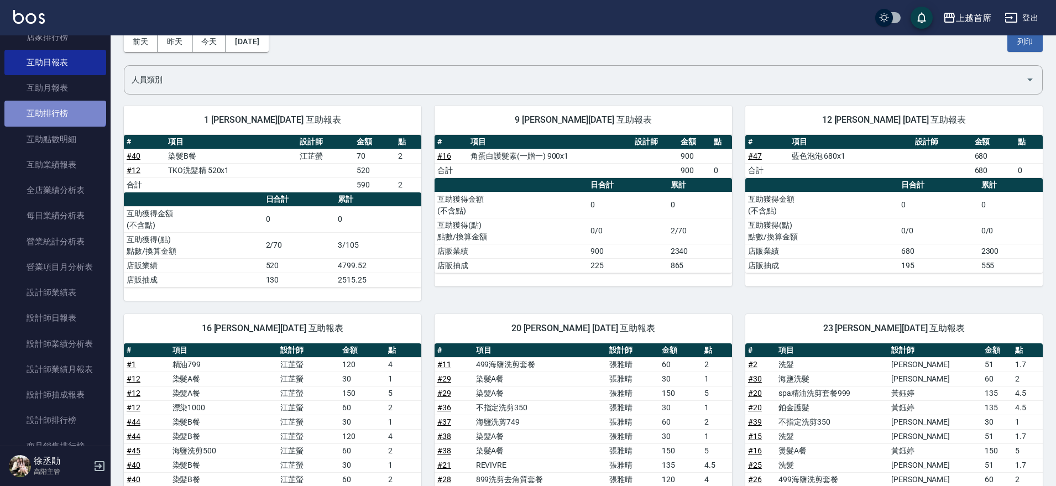
click at [54, 104] on link "互助排行榜" at bounding box center [55, 113] width 102 height 25
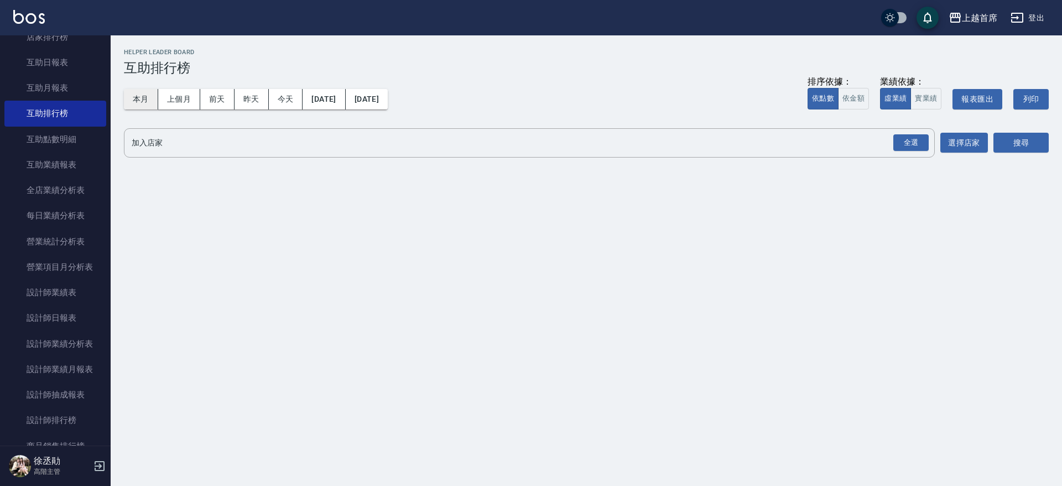
click at [143, 102] on button "本月" at bounding box center [141, 99] width 34 height 20
click at [856, 100] on button "依金額" at bounding box center [853, 99] width 31 height 22
click at [914, 97] on button "實業績" at bounding box center [925, 99] width 31 height 22
click at [815, 98] on button "依點數" at bounding box center [822, 99] width 31 height 22
click at [916, 145] on div "全選" at bounding box center [910, 142] width 35 height 17
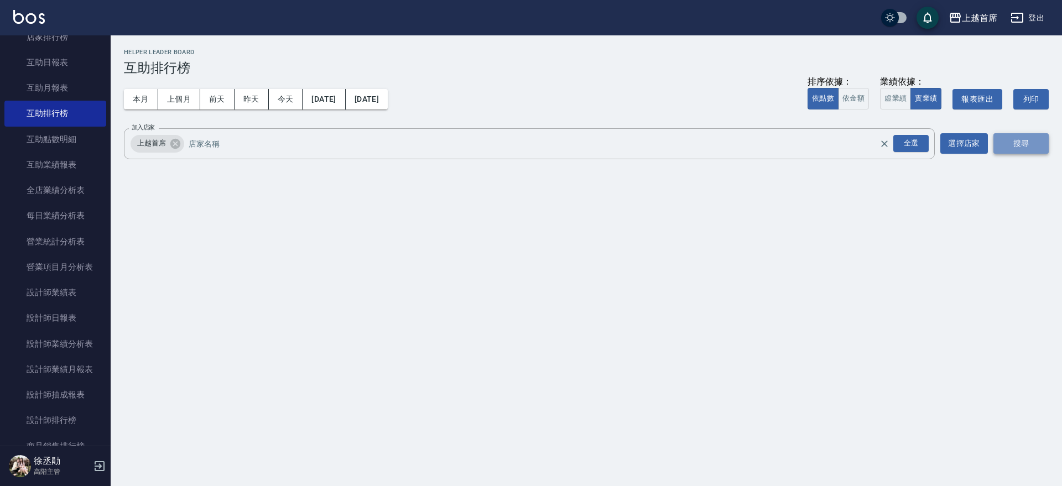
click at [1019, 141] on button "搜尋" at bounding box center [1020, 143] width 55 height 20
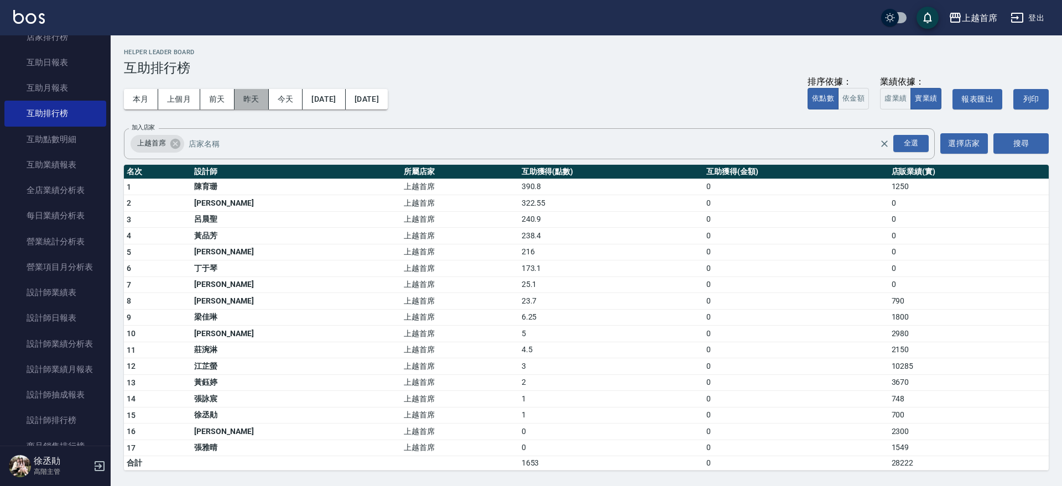
click at [241, 98] on button "昨天" at bounding box center [251, 99] width 34 height 20
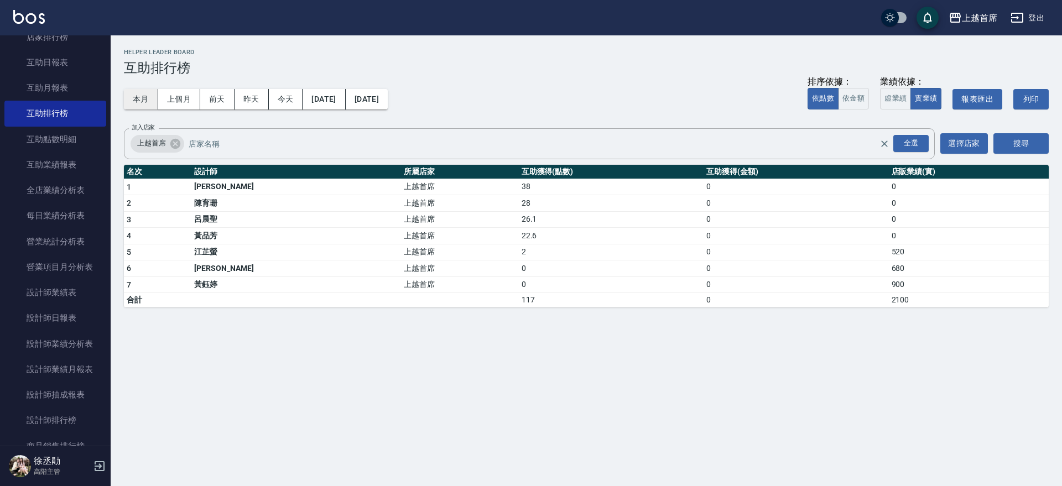
click at [151, 105] on button "本月" at bounding box center [141, 99] width 34 height 20
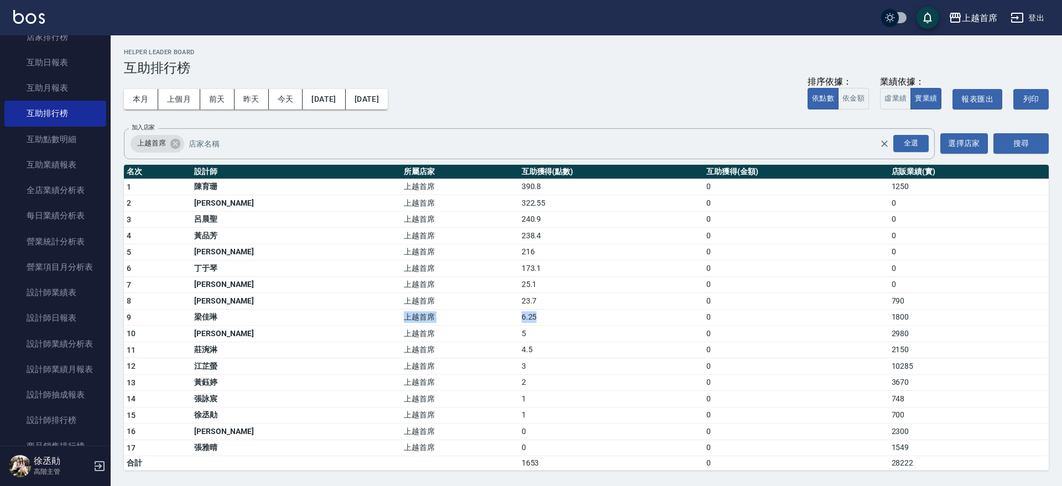
drag, startPoint x: 238, startPoint y: 317, endPoint x: 505, endPoint y: 317, distance: 267.7
click at [505, 317] on tr "9 梁佳琳 上越首席 6.25 0 1800" at bounding box center [586, 317] width 925 height 17
click at [519, 317] on td "6.25" at bounding box center [611, 317] width 185 height 17
